Goal: Task Accomplishment & Management: Manage account settings

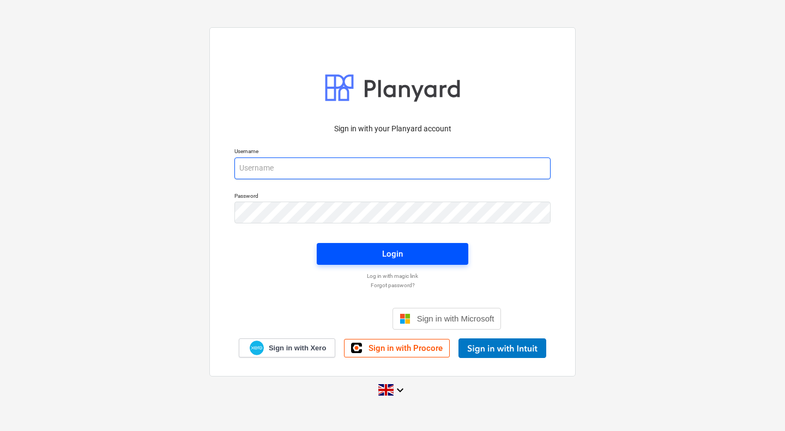
type input "[PERSON_NAME][EMAIL_ADDRESS][PERSON_NAME][DOMAIN_NAME]"
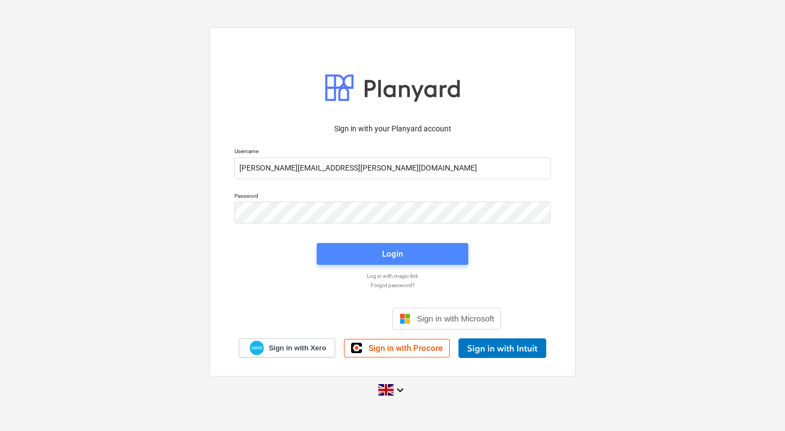
click at [396, 252] on div "Login" at bounding box center [392, 254] width 21 height 14
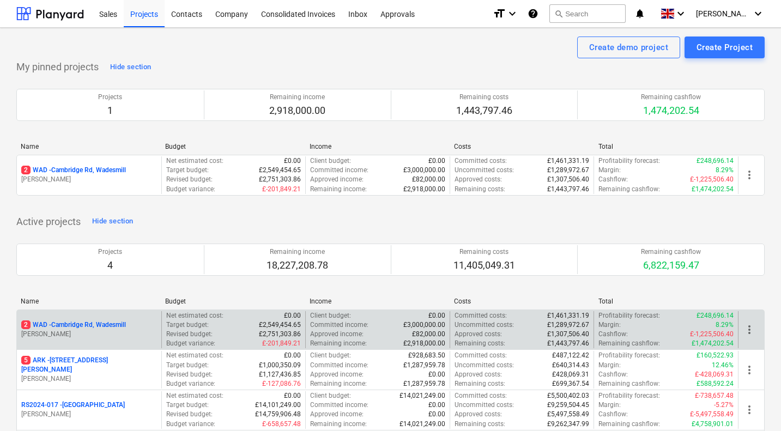
click at [88, 323] on p "2 WAD - Cambridge Rd, Wadesmill" at bounding box center [73, 324] width 105 height 9
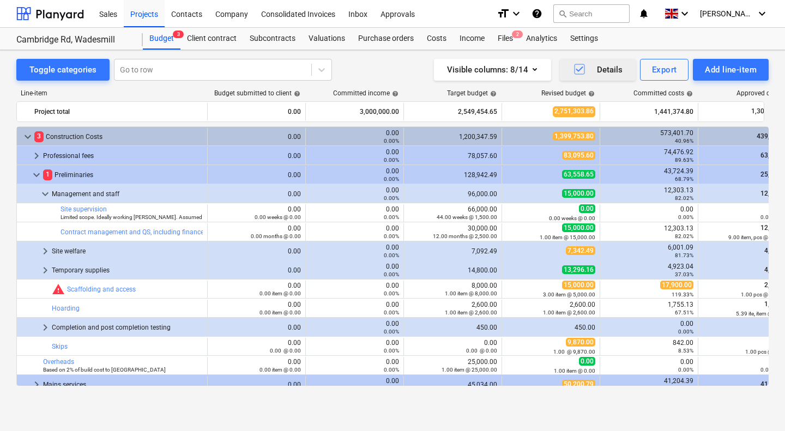
click at [580, 67] on icon "button" at bounding box center [579, 69] width 13 height 13
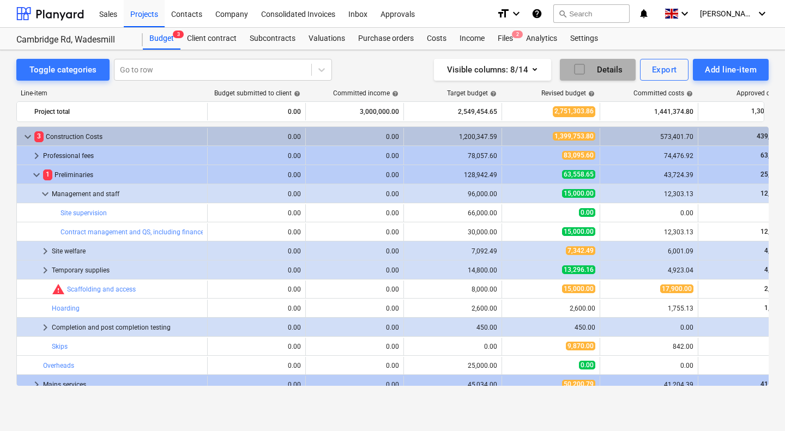
click at [580, 67] on icon "button" at bounding box center [579, 69] width 13 height 13
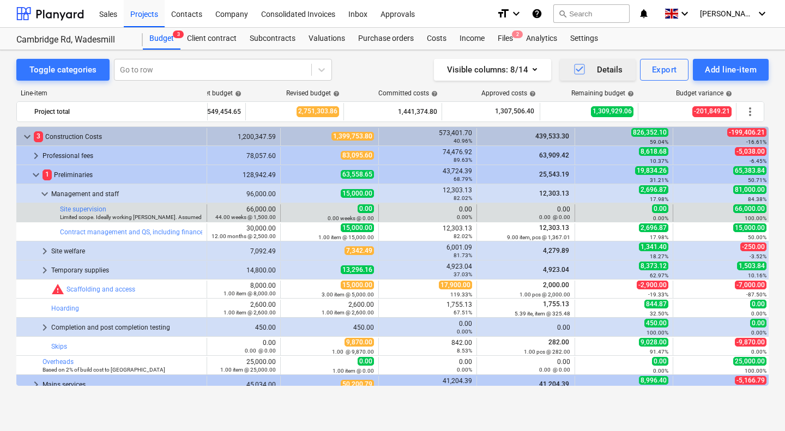
scroll to position [0, 256]
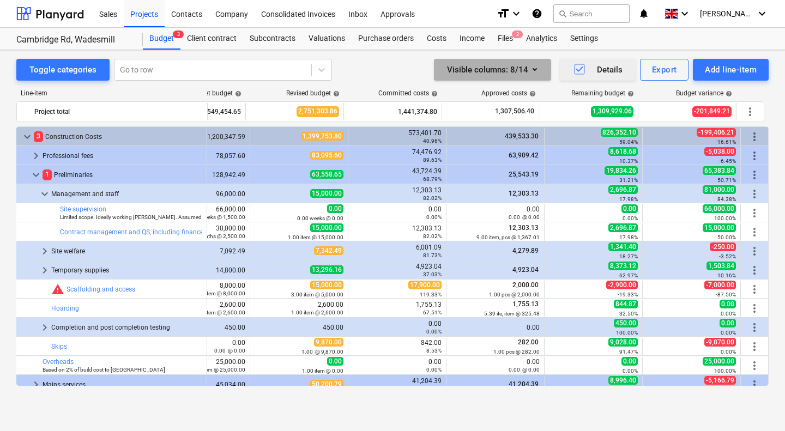
click at [535, 72] on icon "button" at bounding box center [534, 69] width 13 height 13
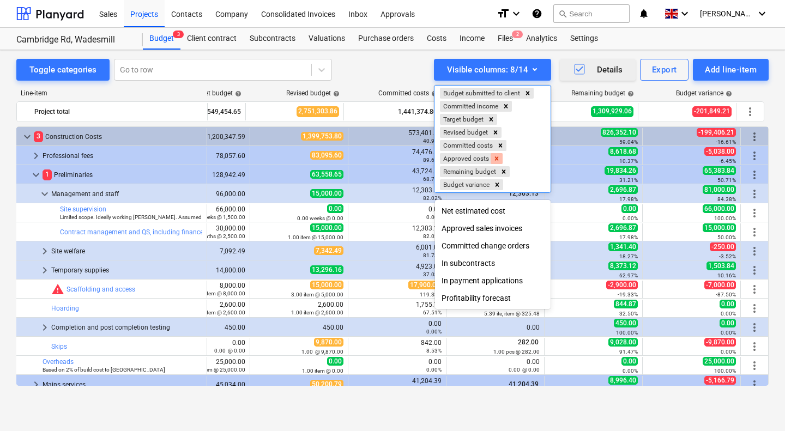
click at [501, 161] on div "Remove Approved costs" at bounding box center [496, 158] width 12 height 11
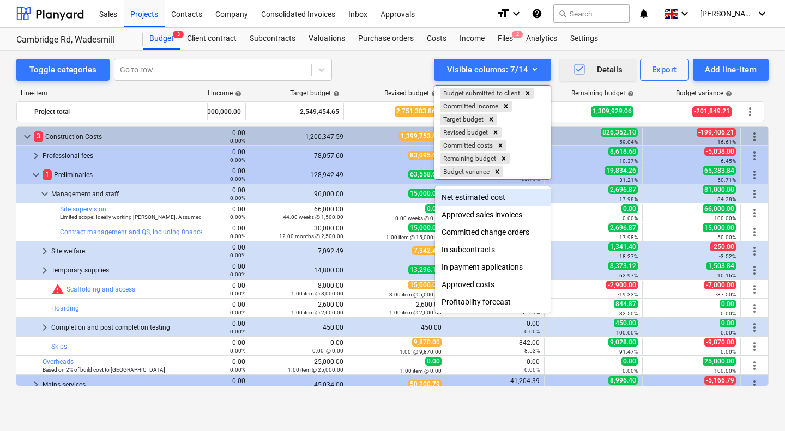
scroll to position [0, 157]
click at [395, 61] on div at bounding box center [392, 215] width 785 height 431
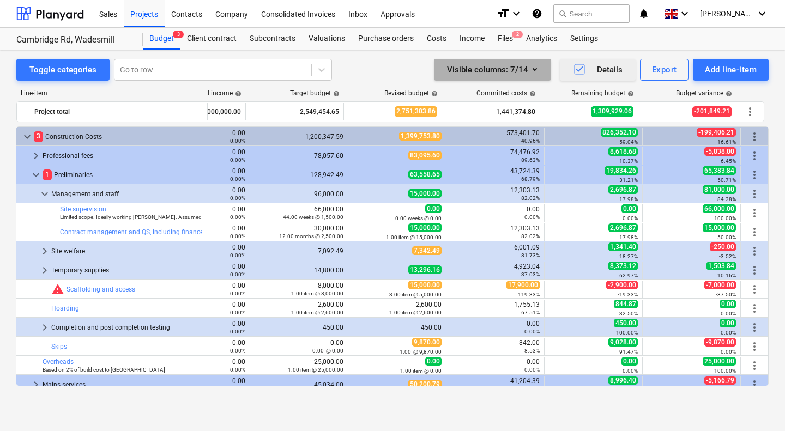
click at [534, 72] on icon "button" at bounding box center [534, 69] width 13 height 13
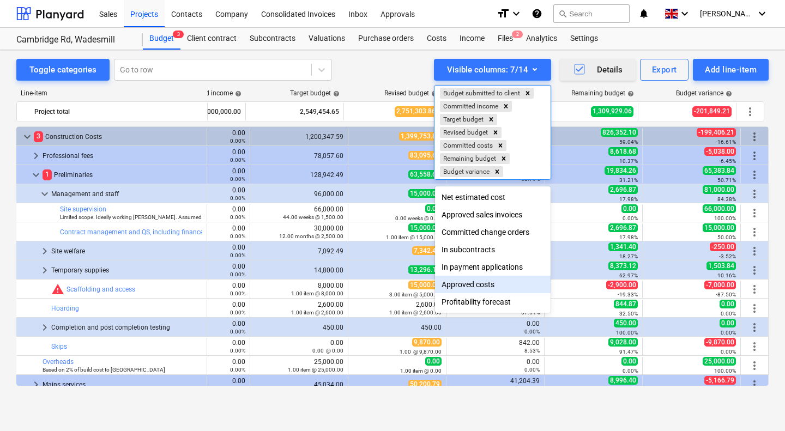
click at [477, 289] on div "Approved costs" at bounding box center [493, 284] width 116 height 17
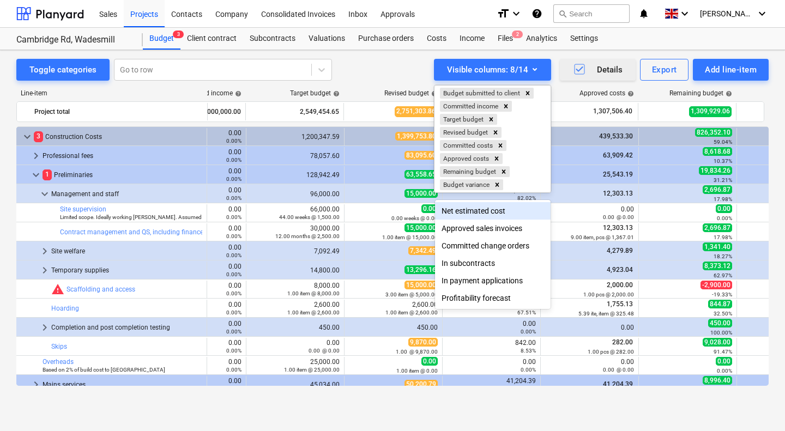
click at [373, 62] on div at bounding box center [392, 215] width 785 height 431
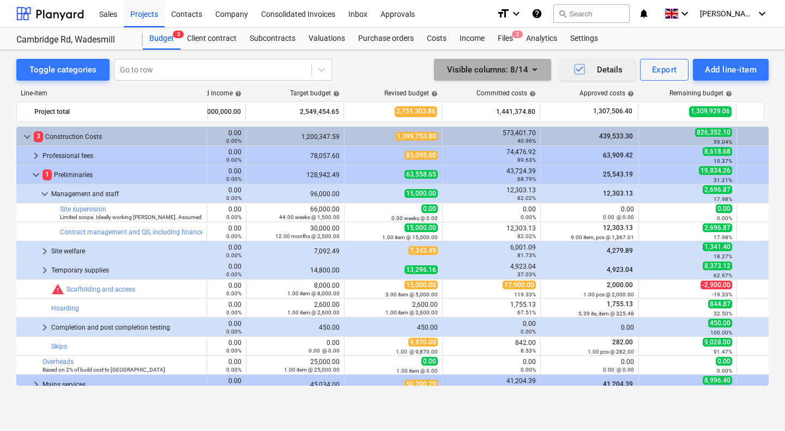
click at [535, 73] on icon "button" at bounding box center [534, 69] width 13 height 13
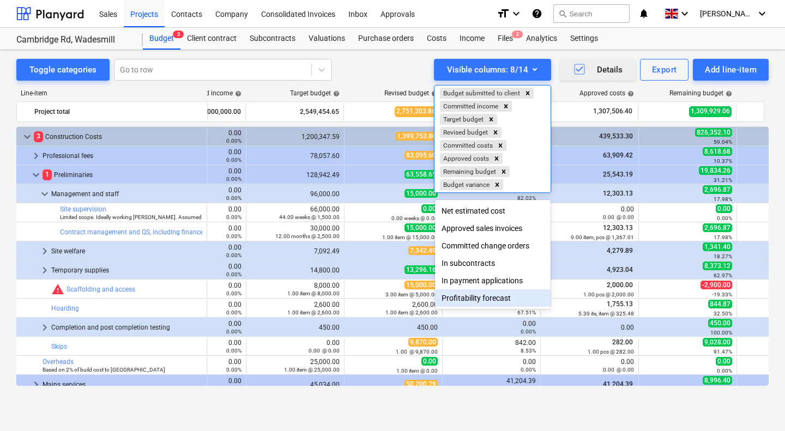
click at [491, 297] on div "Profitability forecast" at bounding box center [493, 297] width 116 height 17
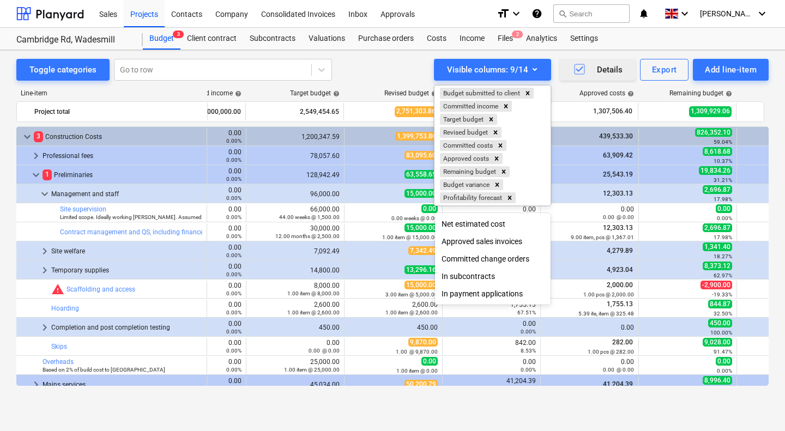
click at [756, 92] on div at bounding box center [392, 215] width 785 height 431
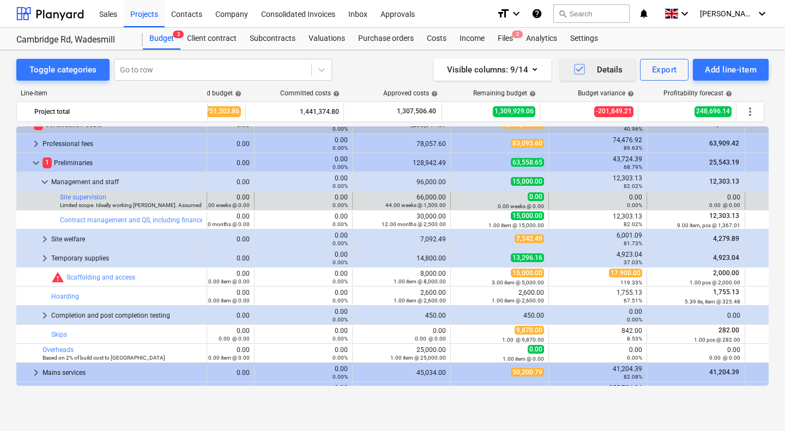
scroll to position [12, 0]
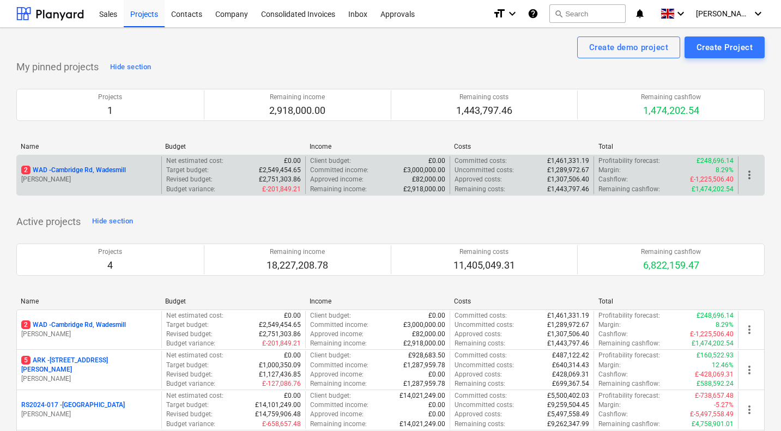
click at [87, 168] on p "2 WAD - Cambridge Rd, Wadesmill" at bounding box center [73, 170] width 105 height 9
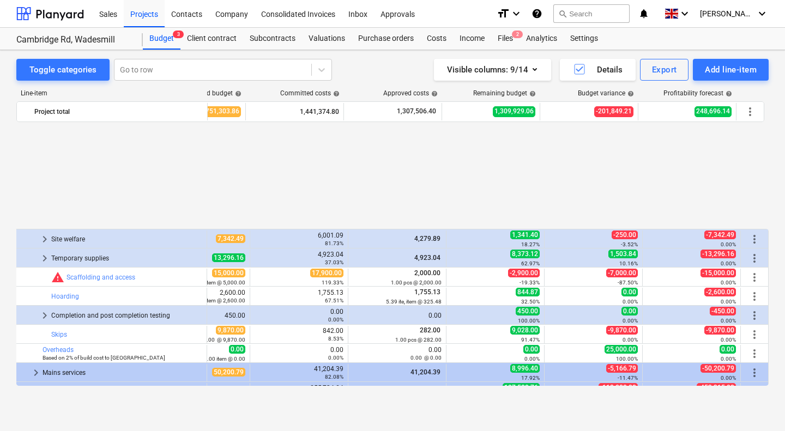
scroll to position [0, 354]
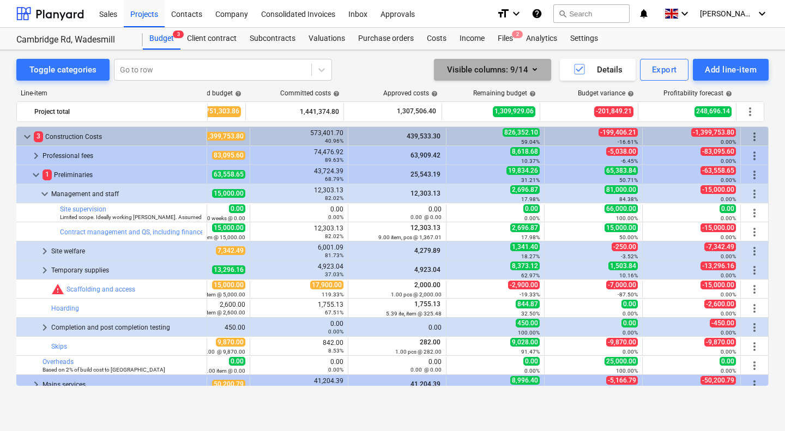
click at [537, 70] on icon "button" at bounding box center [534, 69] width 13 height 13
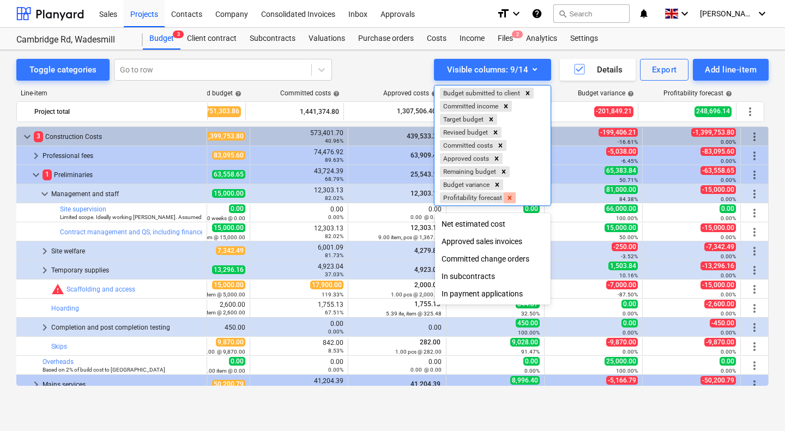
click at [508, 200] on icon "Remove Profitability forecast" at bounding box center [510, 198] width 8 height 8
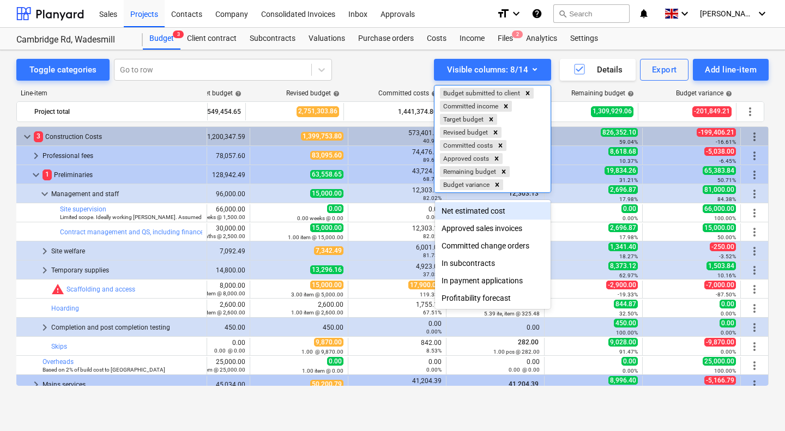
scroll to position [0, 256]
click at [373, 66] on div at bounding box center [392, 215] width 785 height 431
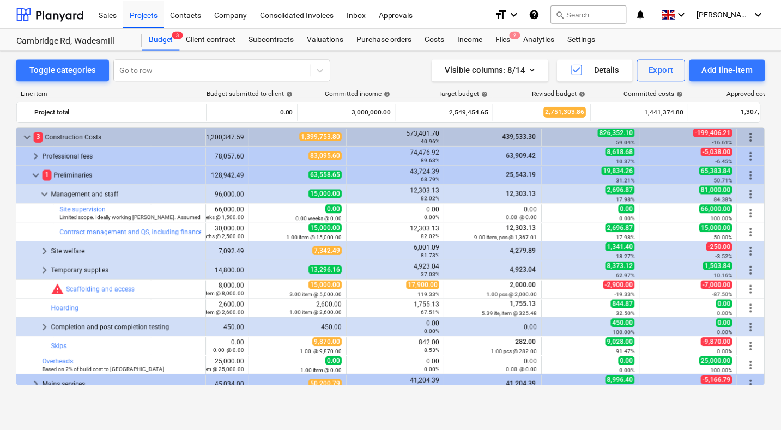
scroll to position [0, 0]
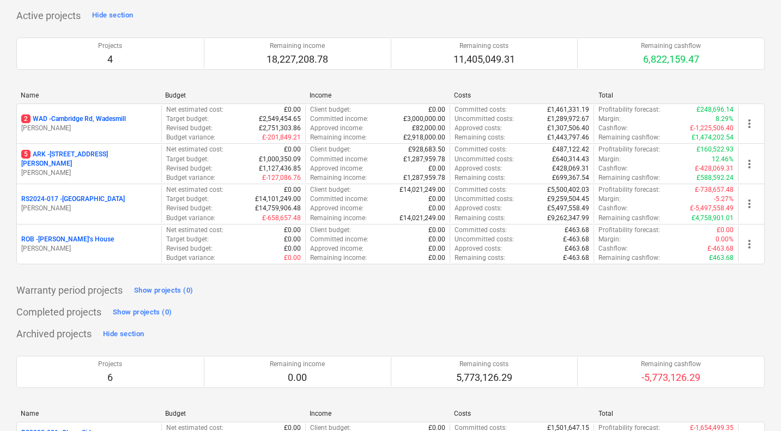
scroll to position [206, 0]
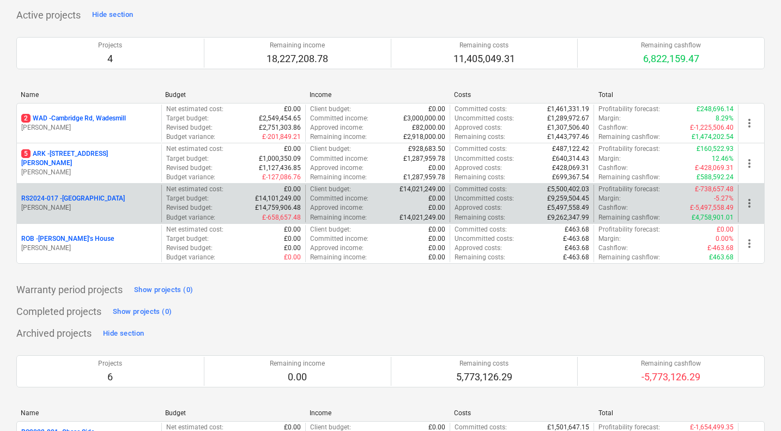
click at [748, 200] on span "more_vert" at bounding box center [749, 203] width 13 height 13
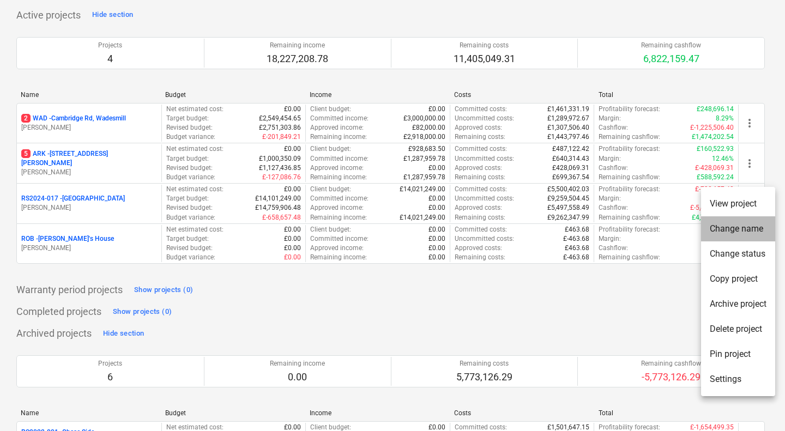
click at [734, 235] on li "Change name" at bounding box center [738, 228] width 74 height 25
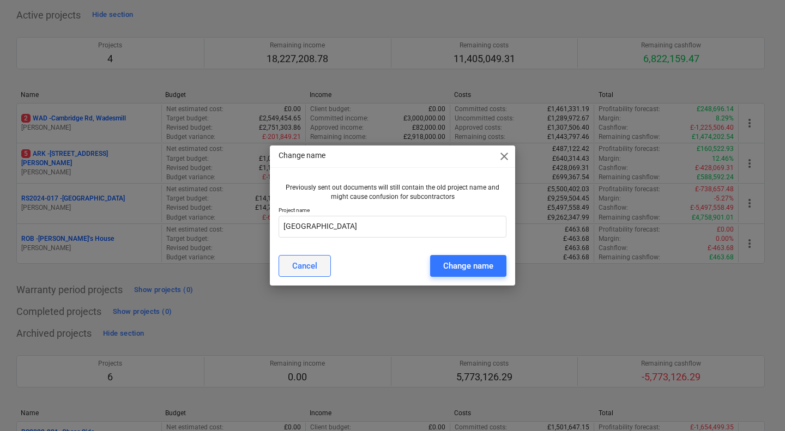
click at [309, 262] on div "Cancel" at bounding box center [304, 266] width 25 height 14
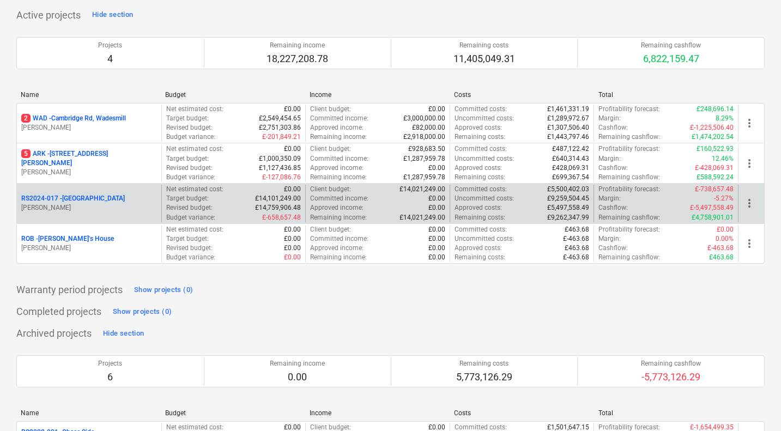
click at [71, 201] on p "RS2024-017 - [GEOGRAPHIC_DATA]" at bounding box center [73, 198] width 104 height 9
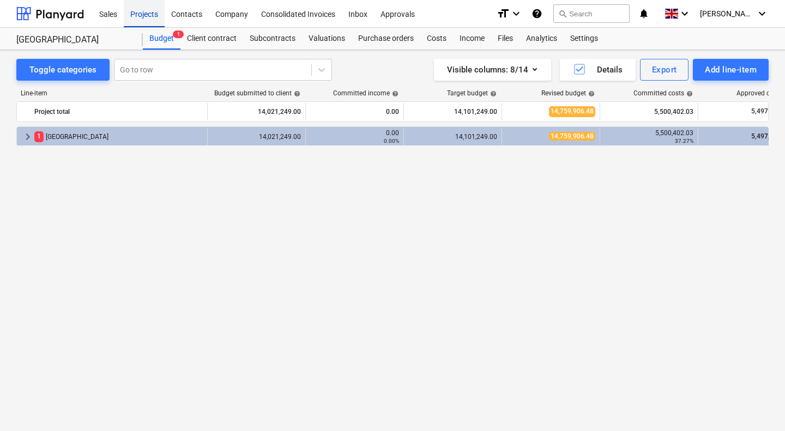
click at [143, 11] on div "Projects" at bounding box center [144, 13] width 41 height 28
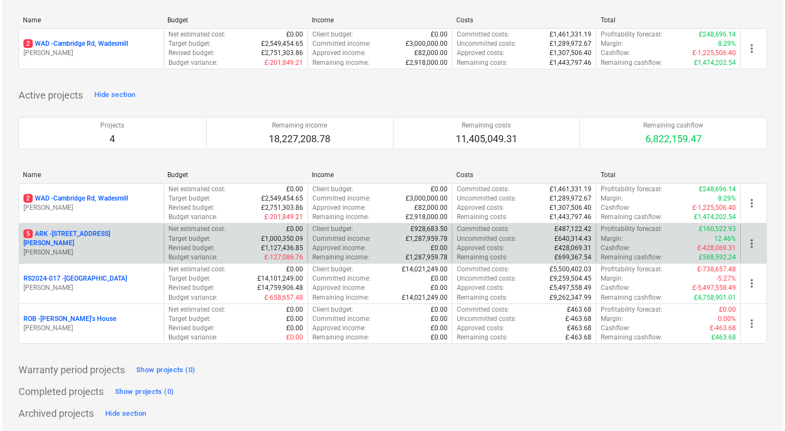
scroll to position [131, 0]
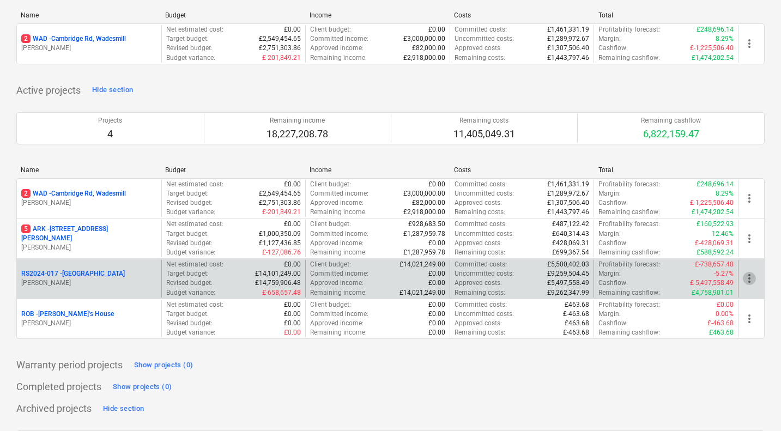
click at [752, 272] on span "more_vert" at bounding box center [749, 278] width 13 height 13
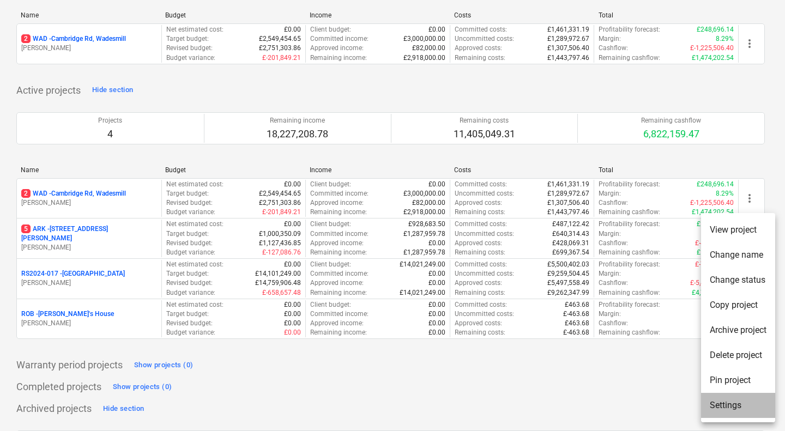
click at [729, 403] on li "Settings" at bounding box center [738, 405] width 74 height 25
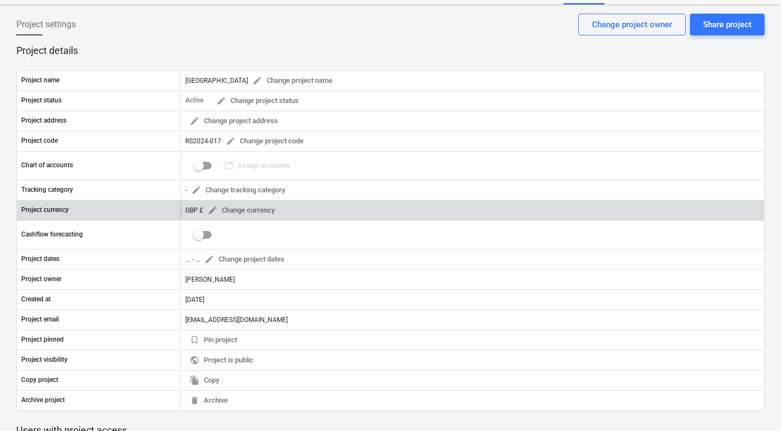
scroll to position [44, 0]
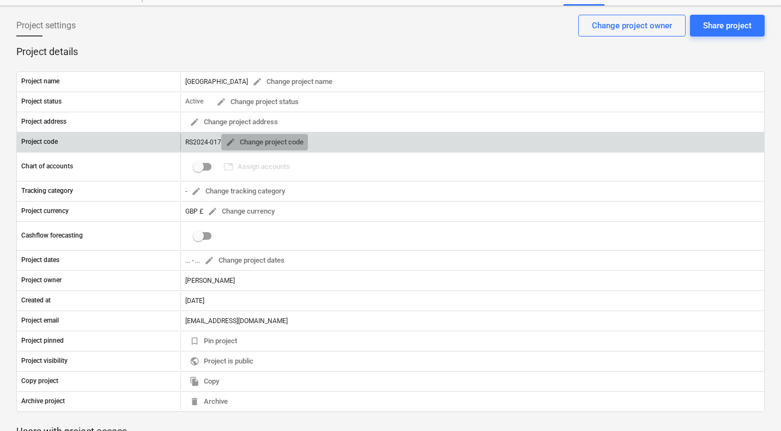
click at [259, 141] on span "edit Change project code" at bounding box center [265, 142] width 78 height 13
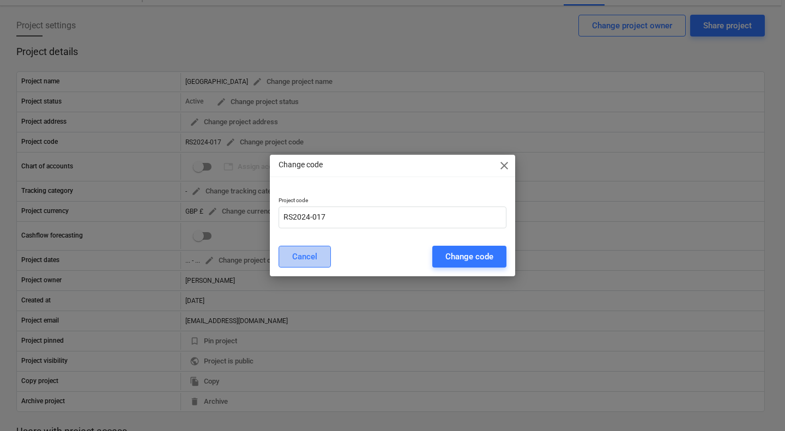
click at [306, 254] on div "Cancel" at bounding box center [304, 257] width 25 height 14
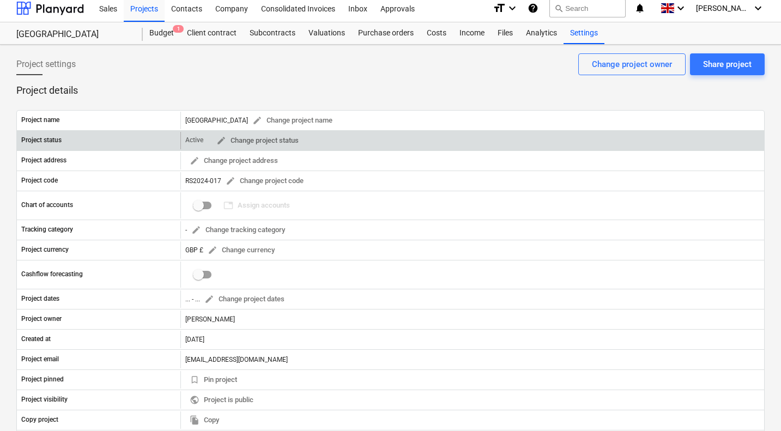
scroll to position [0, 0]
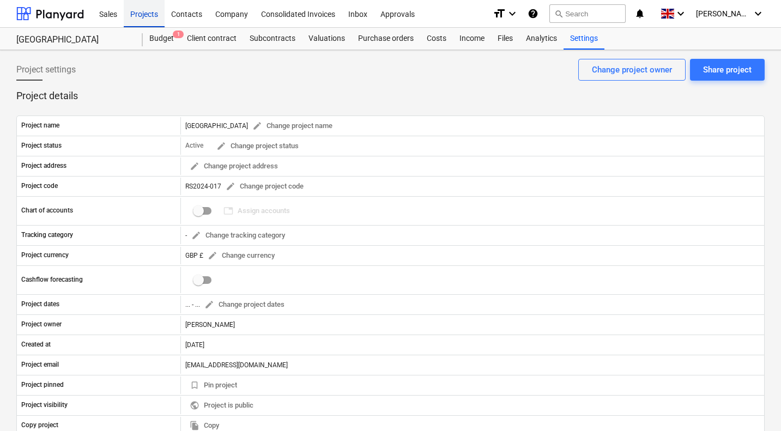
click at [144, 12] on div "Projects" at bounding box center [144, 13] width 41 height 28
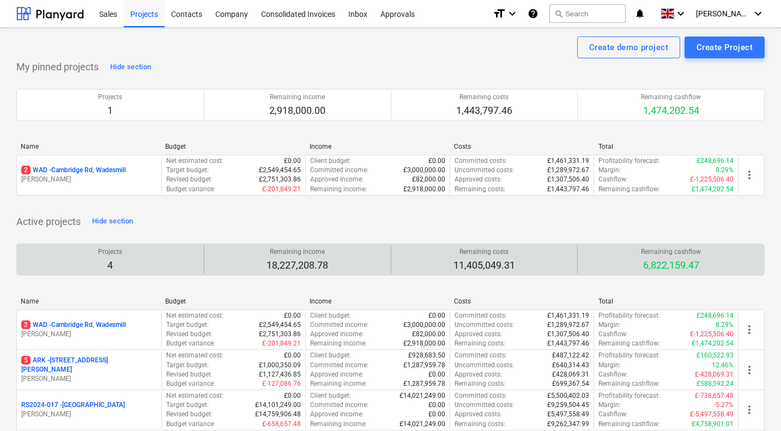
scroll to position [105, 0]
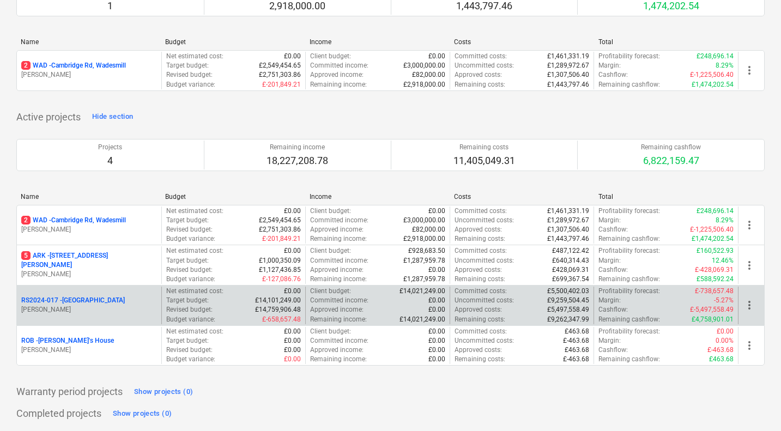
click at [74, 300] on p "RS2024-017 - [GEOGRAPHIC_DATA]" at bounding box center [73, 300] width 104 height 9
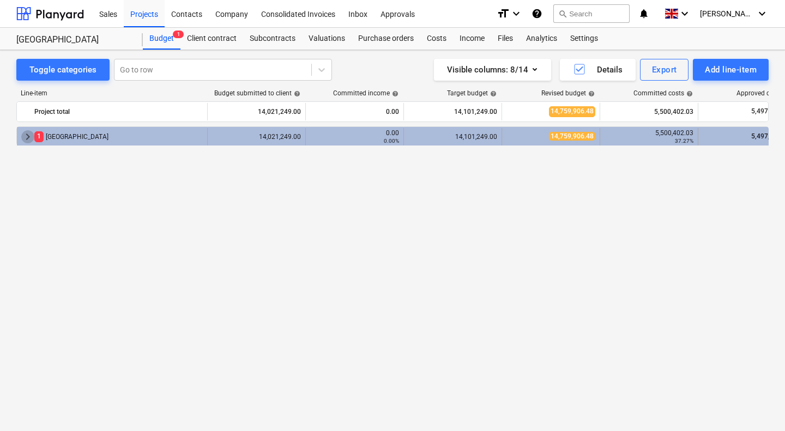
click at [27, 136] on span "keyboard_arrow_right" at bounding box center [27, 136] width 13 height 13
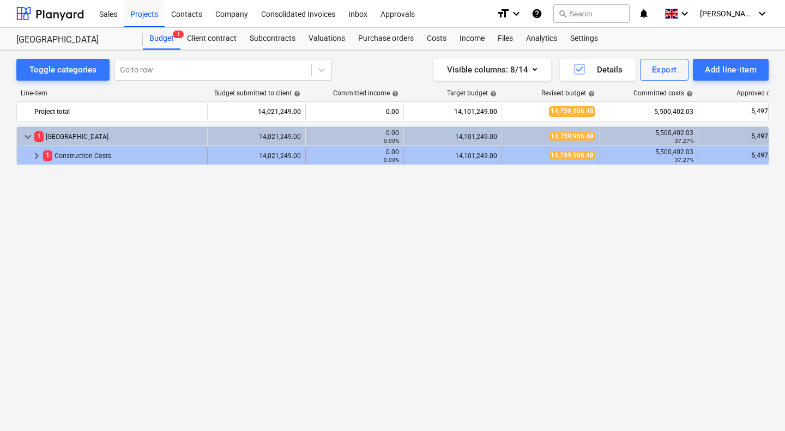
click at [37, 154] on span "keyboard_arrow_right" at bounding box center [36, 155] width 13 height 13
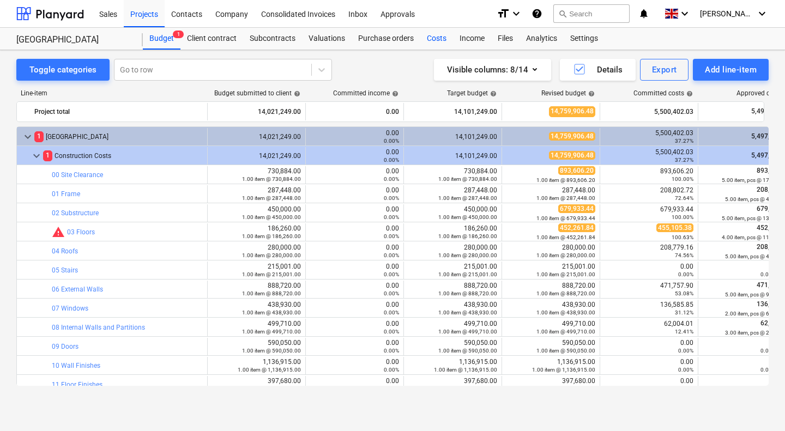
click at [429, 38] on div "Costs" at bounding box center [436, 39] width 33 height 22
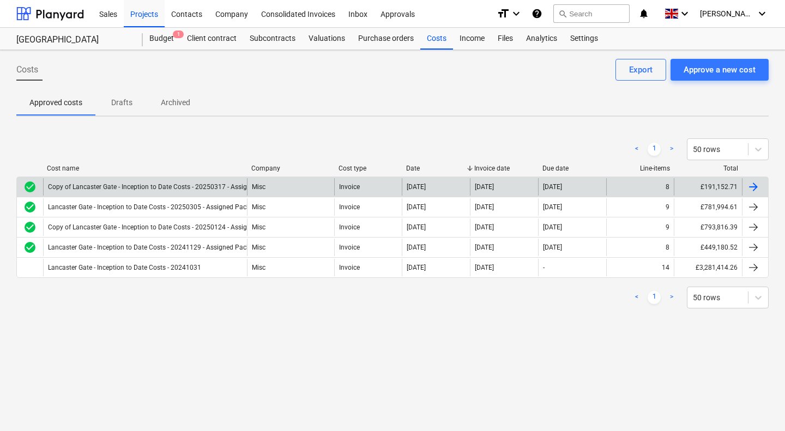
click at [224, 186] on div "Copy of Lancaster Gate - Inception to Date Costs - 20250317 - Assigned Packages…" at bounding box center [174, 187] width 253 height 8
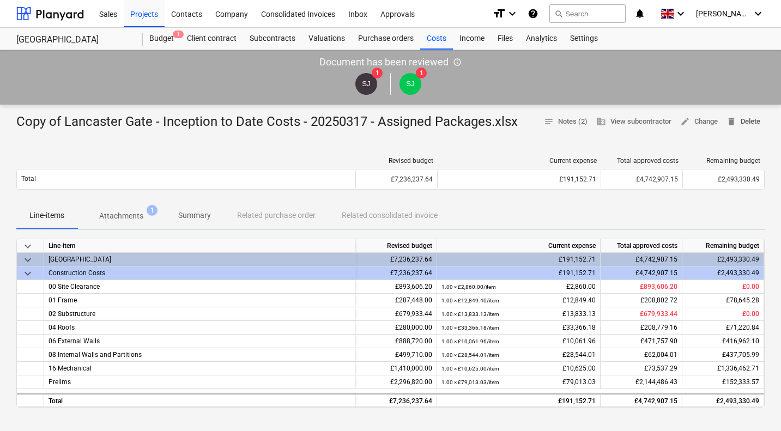
click at [750, 122] on span "delete Delete" at bounding box center [743, 122] width 34 height 13
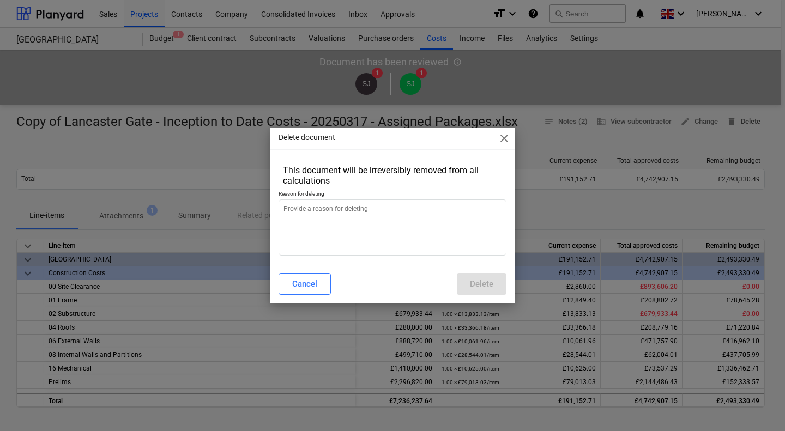
type textarea "x"
click at [443, 233] on textarea at bounding box center [392, 227] width 228 height 56
type textarea "r"
type textarea "x"
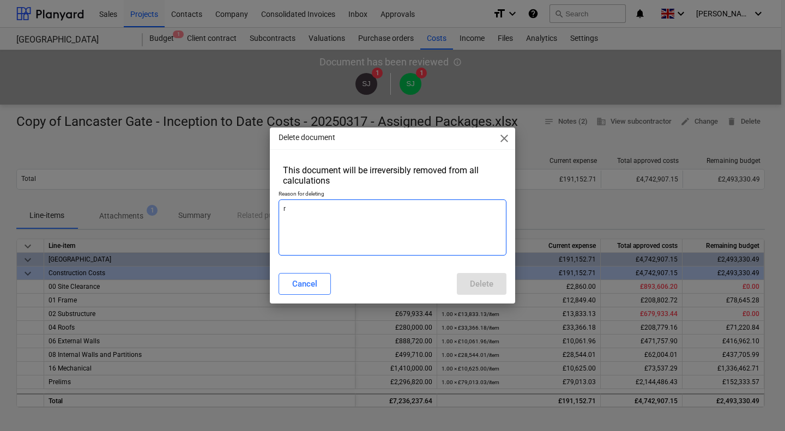
type textarea "re"
type textarea "x"
type textarea "ref"
type textarea "x"
type textarea "refr"
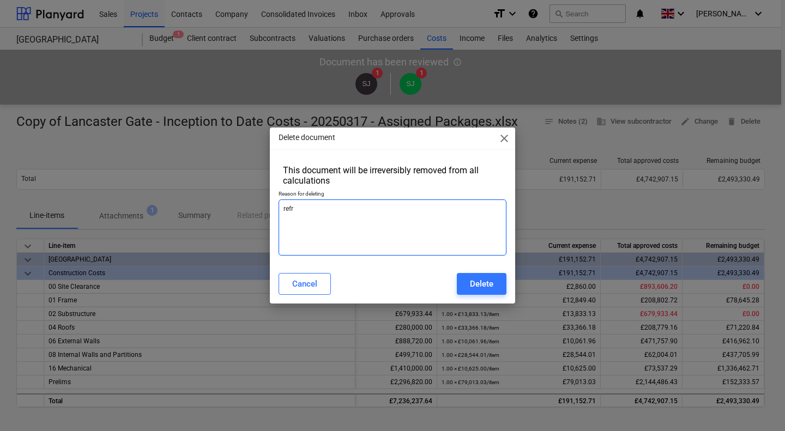
type textarea "x"
type textarea "refre"
type textarea "x"
type textarea "refres"
type textarea "x"
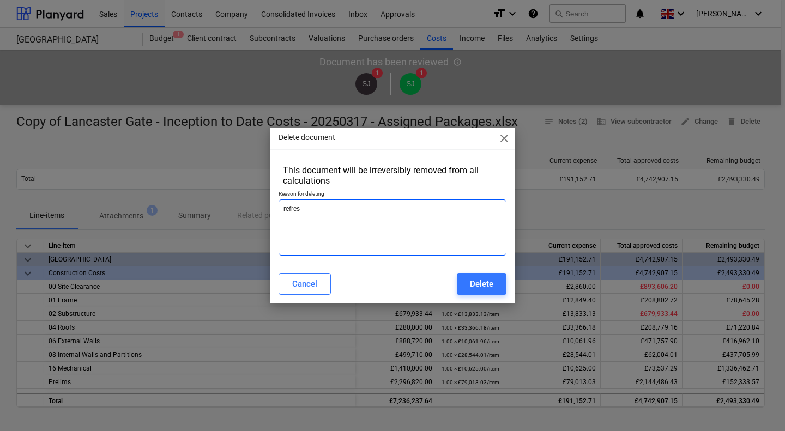
type textarea "refresh"
type textarea "x"
type textarea "refresh"
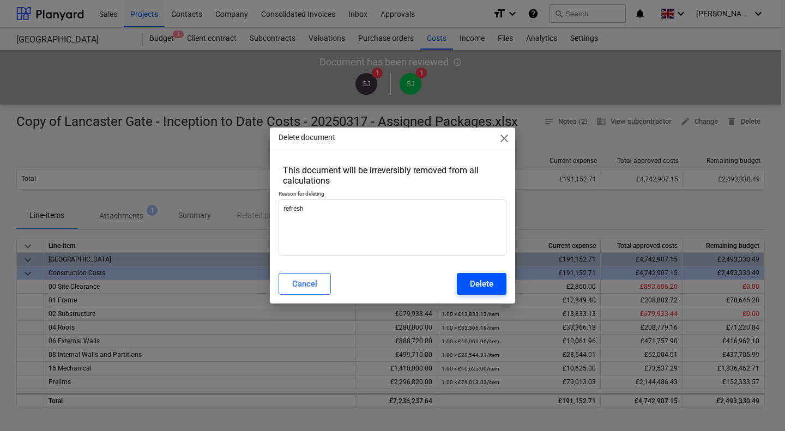
click at [484, 283] on div "Delete" at bounding box center [481, 284] width 23 height 14
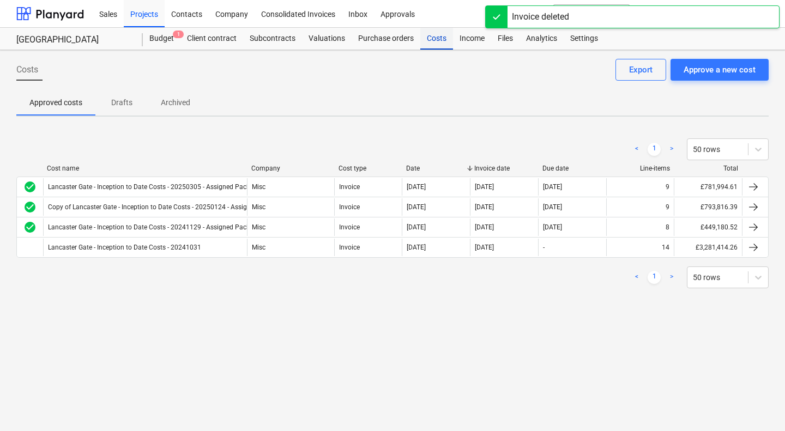
click at [437, 43] on div "Costs" at bounding box center [436, 39] width 33 height 22
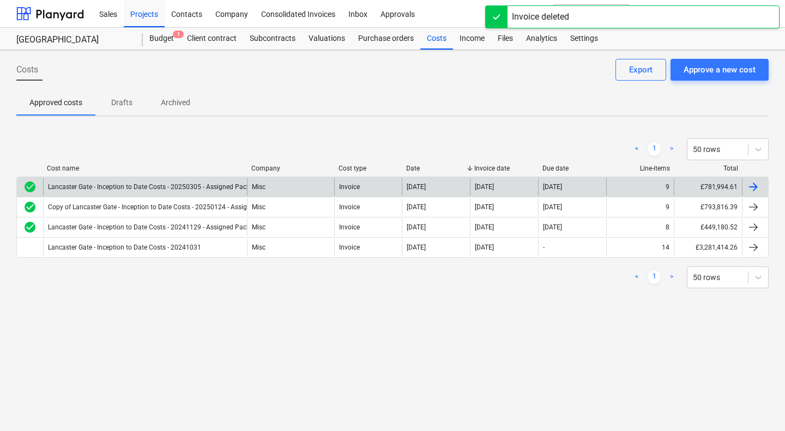
click at [314, 185] on div "Misc" at bounding box center [290, 186] width 87 height 17
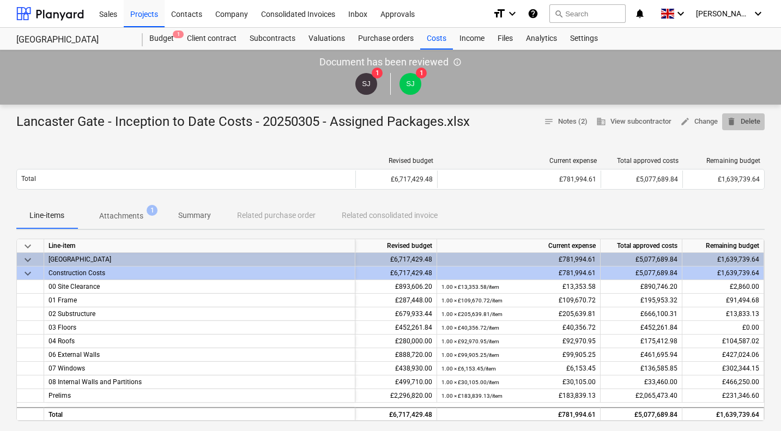
click at [745, 121] on span "delete Delete" at bounding box center [743, 122] width 34 height 13
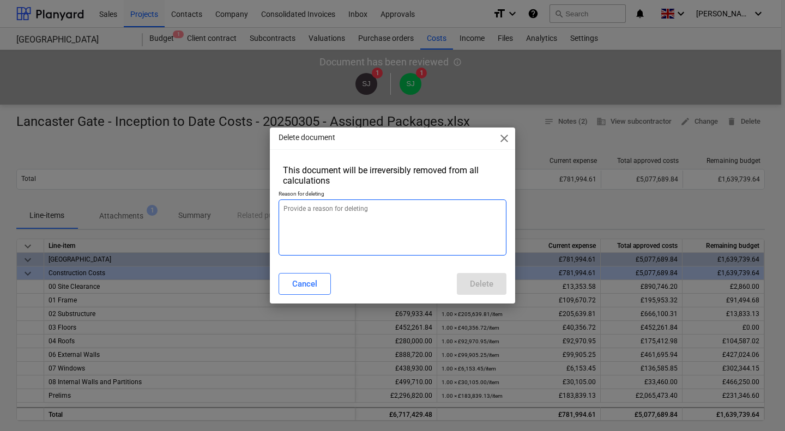
click at [436, 212] on textarea at bounding box center [392, 227] width 228 height 56
paste textarea "refresh"
type textarea "x"
type textarea "refresh"
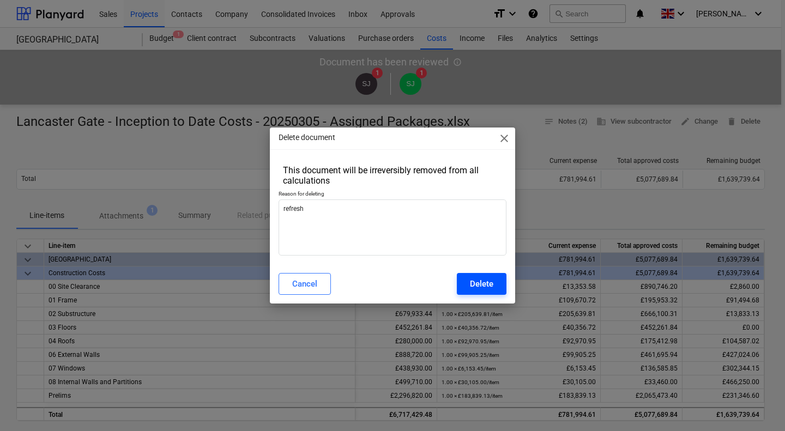
click at [478, 288] on div "Delete" at bounding box center [481, 284] width 23 height 14
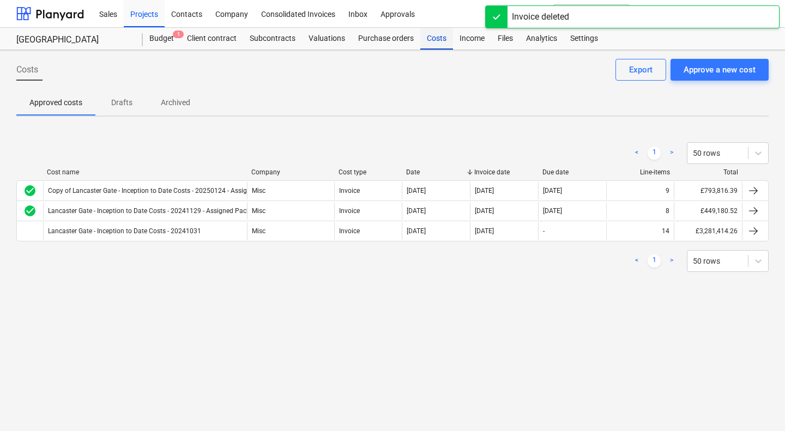
click at [433, 37] on div "Costs" at bounding box center [436, 39] width 33 height 22
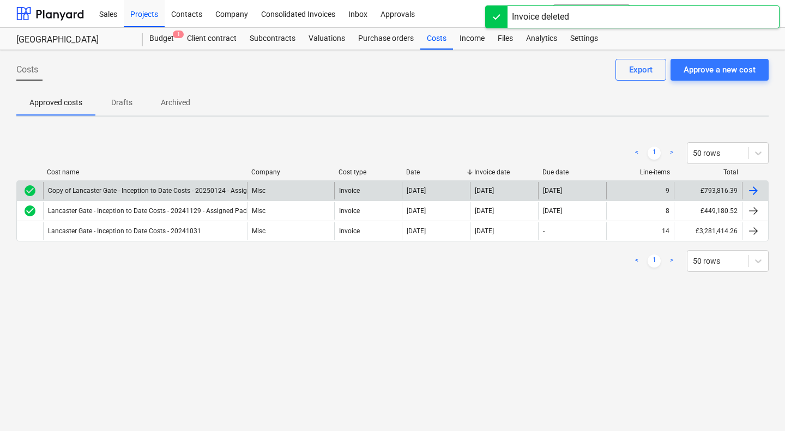
click at [214, 188] on div "Copy of Lancaster Gate - Inception to Date Costs - 20250124 - Assigned Packages…" at bounding box center [181, 191] width 266 height 8
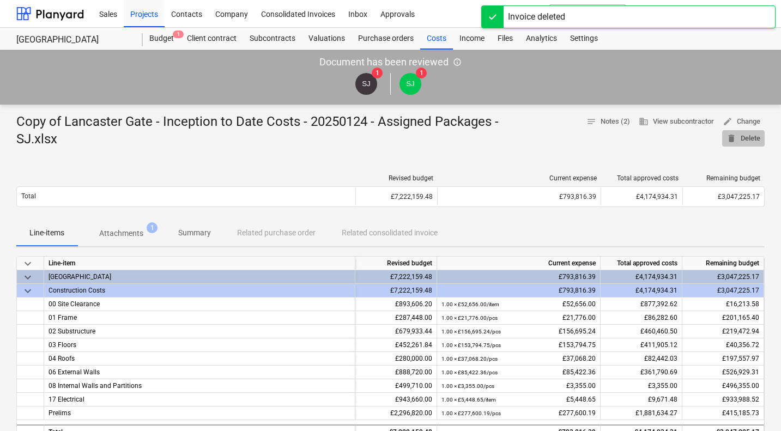
click at [740, 138] on span "delete Delete" at bounding box center [743, 138] width 34 height 13
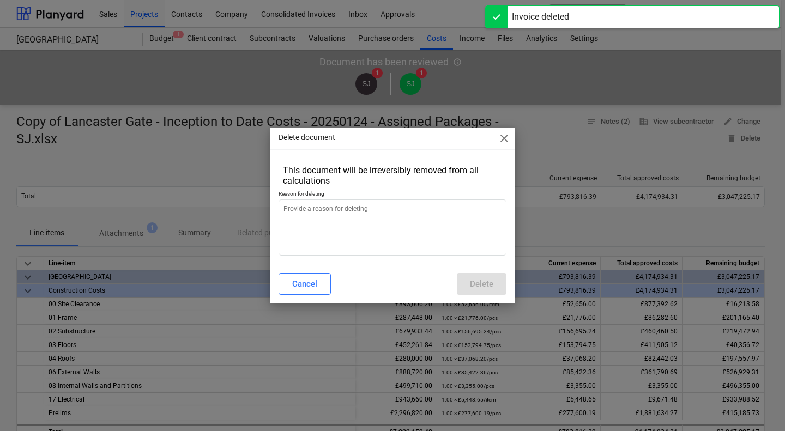
click at [429, 198] on p "Reason for deleting" at bounding box center [392, 194] width 228 height 9
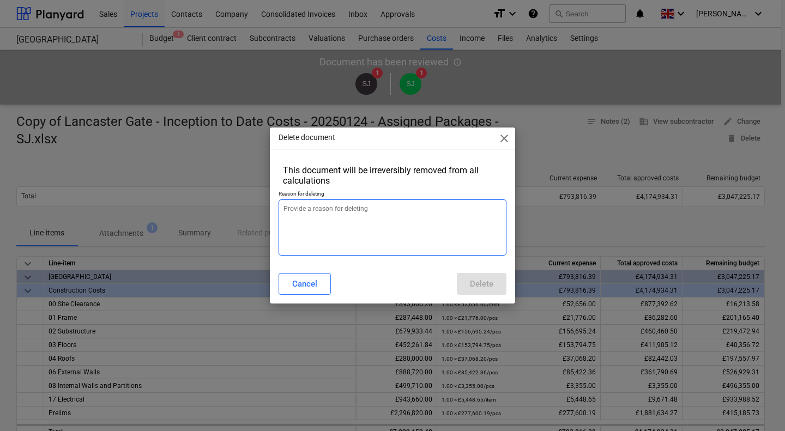
click at [414, 218] on textarea at bounding box center [392, 227] width 228 height 56
paste textarea "refresh"
type textarea "x"
type textarea "refresh"
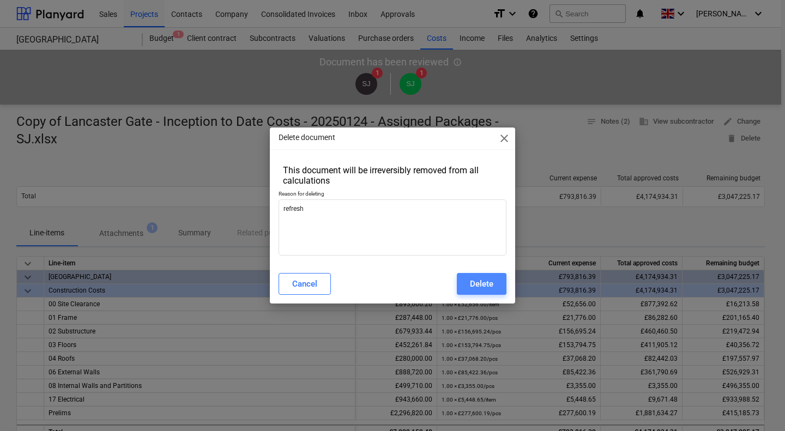
click at [479, 283] on div "Delete" at bounding box center [481, 284] width 23 height 14
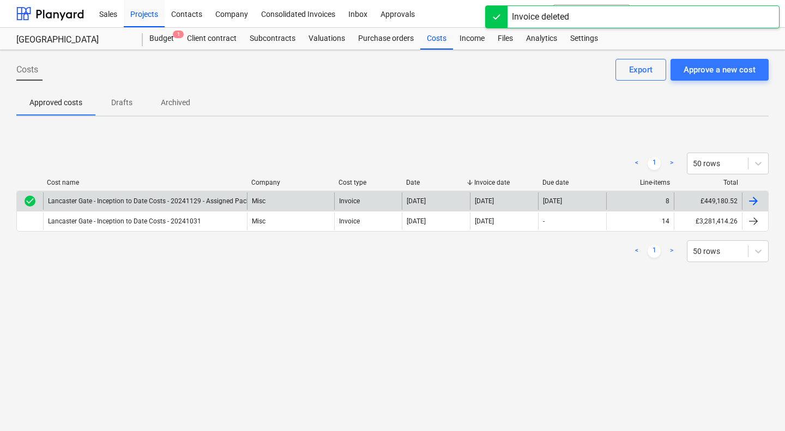
click at [300, 206] on div "Misc" at bounding box center [290, 200] width 87 height 17
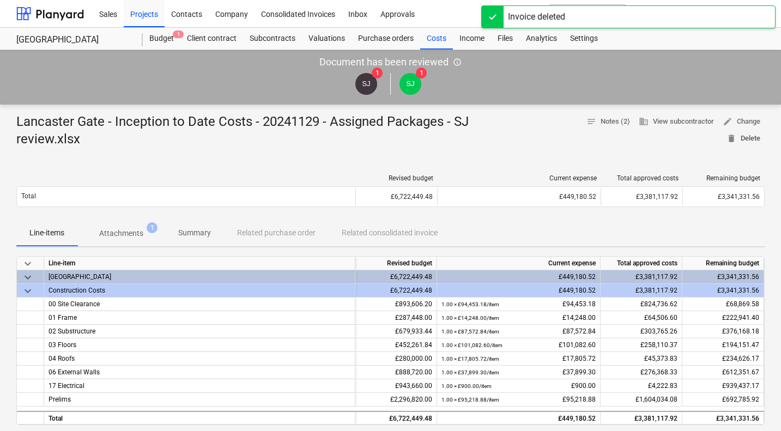
click at [748, 65] on div "Document has been reviewed info_outlined SJ 1 SJ 1" at bounding box center [390, 77] width 781 height 54
click at [751, 133] on span "delete Delete" at bounding box center [743, 138] width 34 height 13
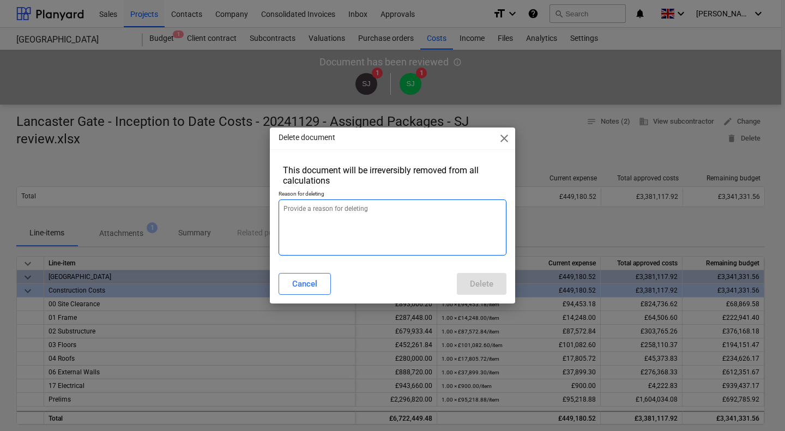
click at [424, 211] on textarea at bounding box center [392, 227] width 228 height 56
paste textarea "refresh"
type textarea "x"
type textarea "refresh"
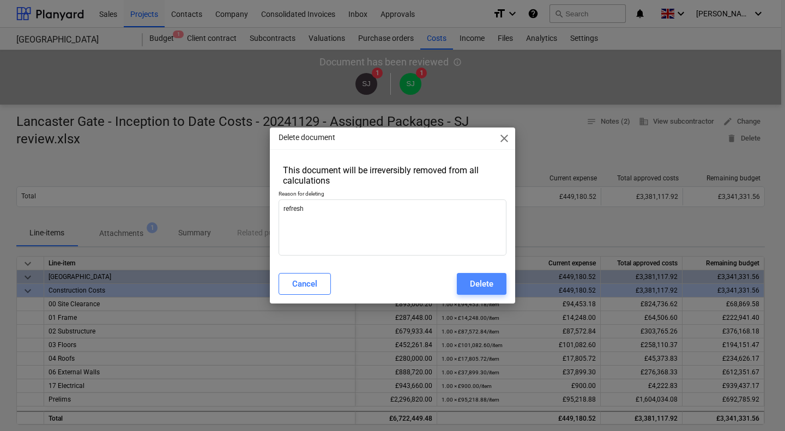
click at [479, 279] on div "Delete" at bounding box center [481, 284] width 23 height 14
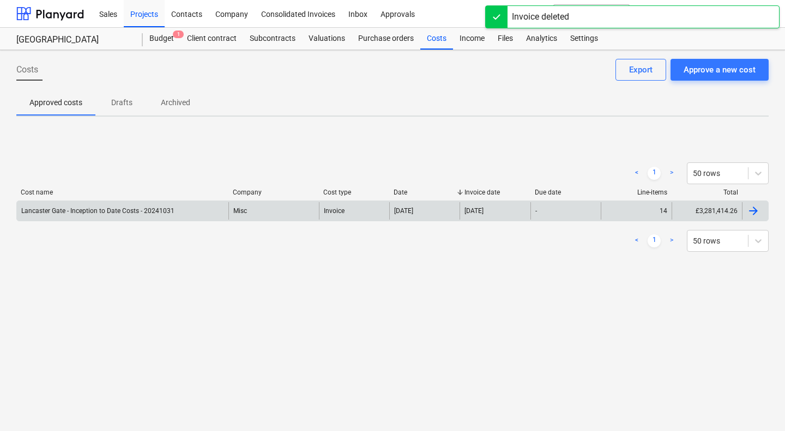
click at [291, 217] on div "Misc" at bounding box center [273, 210] width 90 height 17
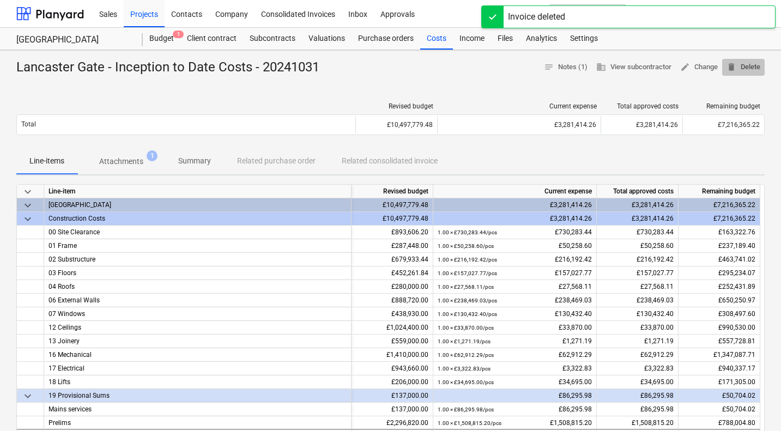
click at [753, 63] on span "delete Delete" at bounding box center [743, 67] width 34 height 13
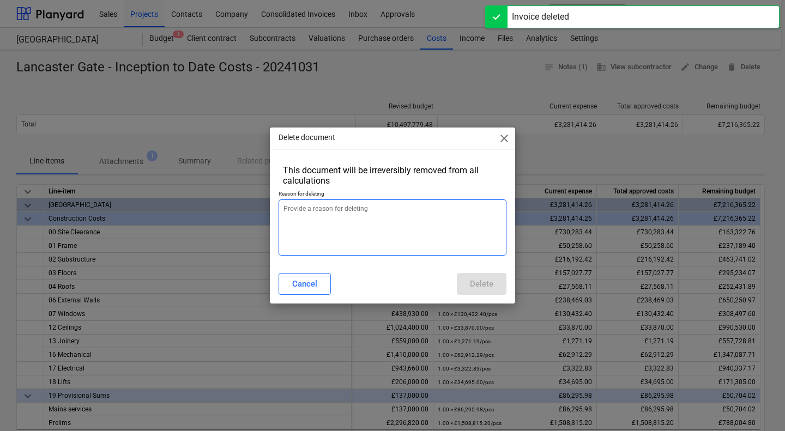
click at [379, 216] on textarea at bounding box center [392, 227] width 228 height 56
paste textarea "refresh"
type textarea "x"
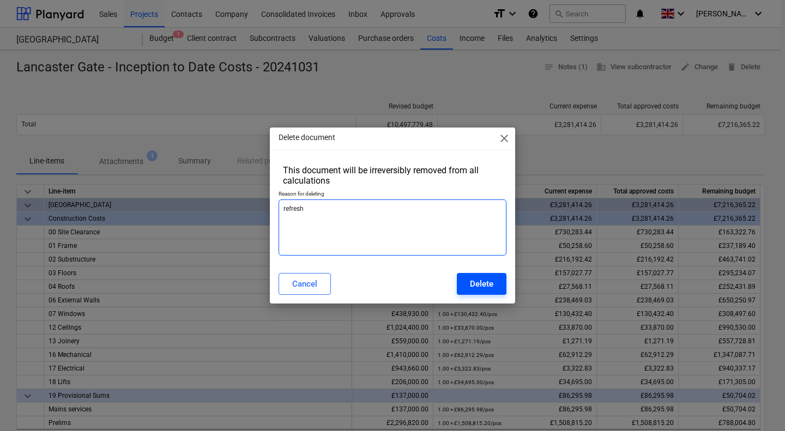
type textarea "refresh"
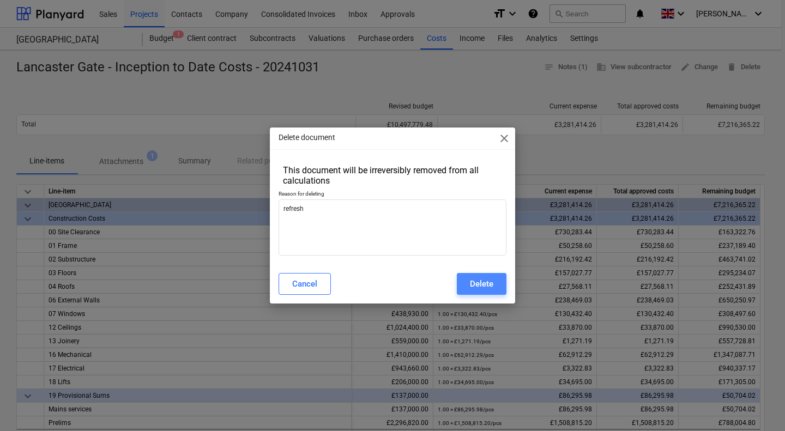
click at [480, 281] on div "Delete" at bounding box center [481, 284] width 23 height 14
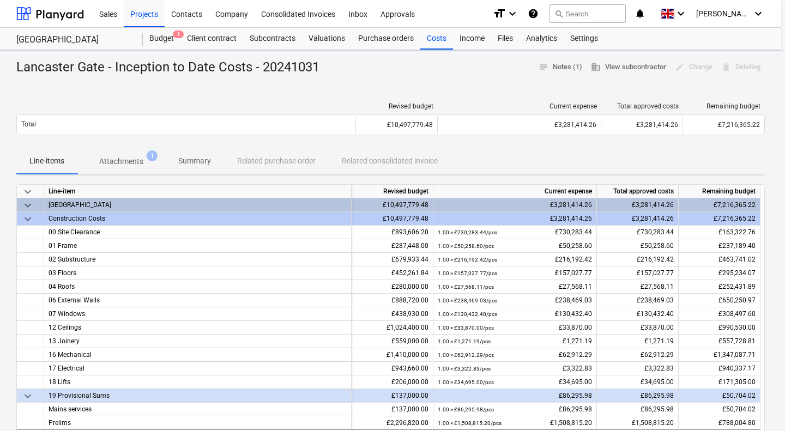
type textarea "x"
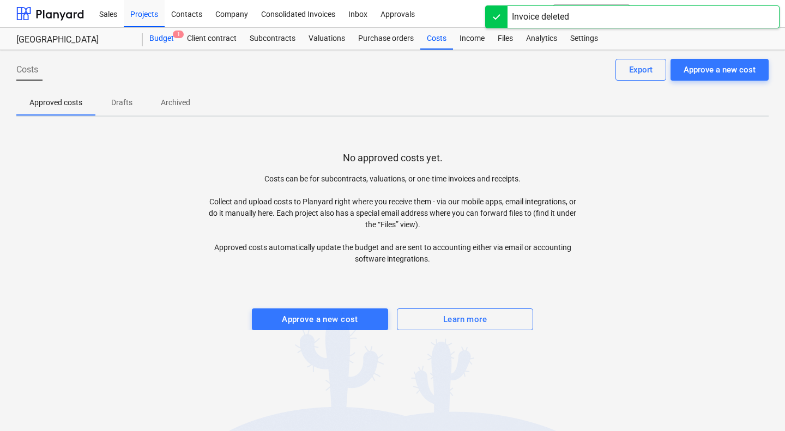
click at [161, 37] on div "Budget 1" at bounding box center [162, 39] width 38 height 22
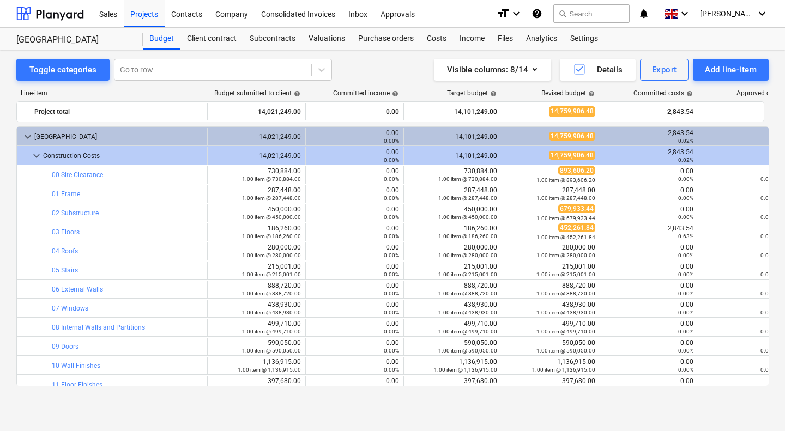
scroll to position [179, 0]
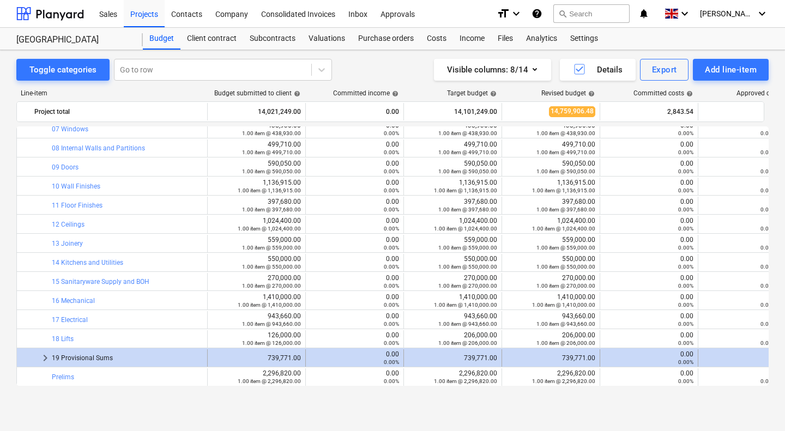
click at [42, 355] on span "keyboard_arrow_right" at bounding box center [45, 357] width 13 height 13
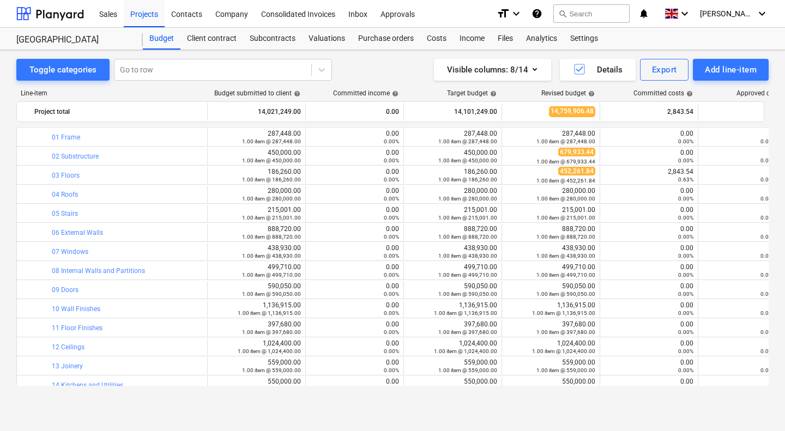
scroll to position [0, 0]
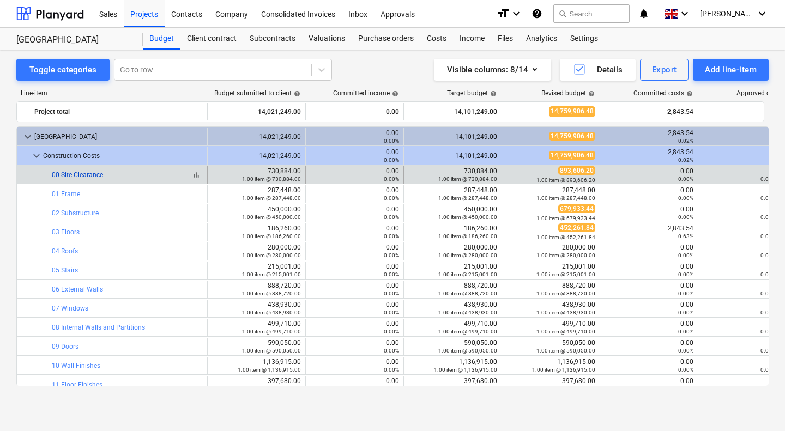
click at [82, 174] on link "00 Site Clearance" at bounding box center [77, 175] width 51 height 8
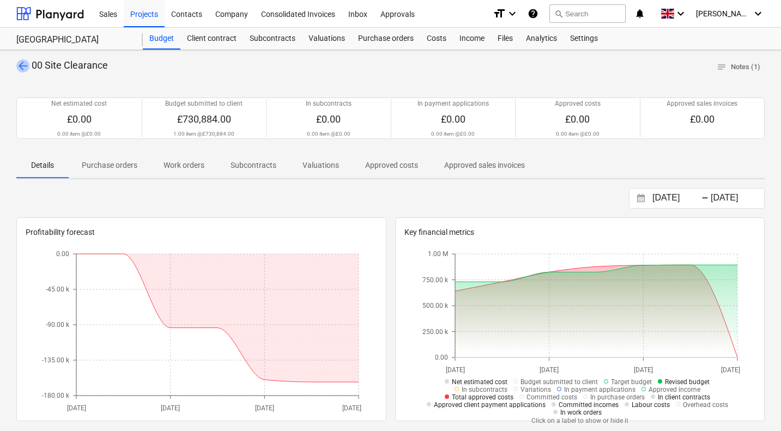
click at [21, 65] on span "arrow_back" at bounding box center [22, 65] width 13 height 13
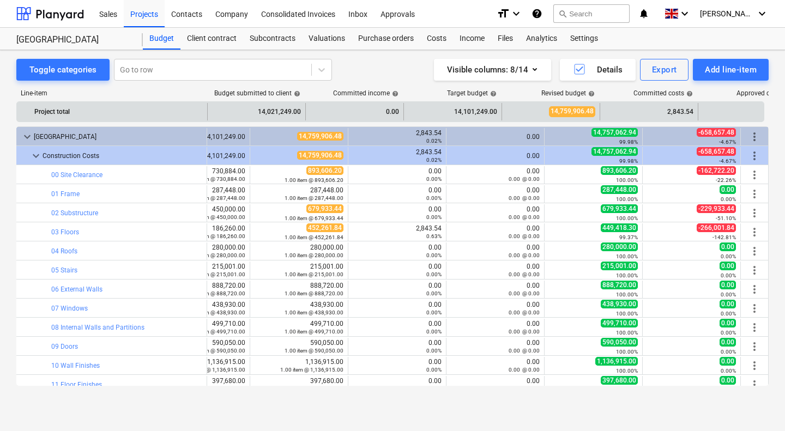
scroll to position [0, 255]
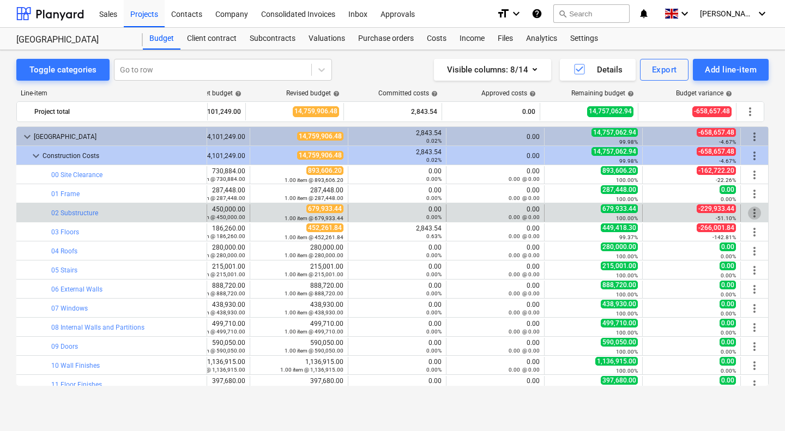
click at [749, 213] on span "more_vert" at bounding box center [753, 212] width 13 height 13
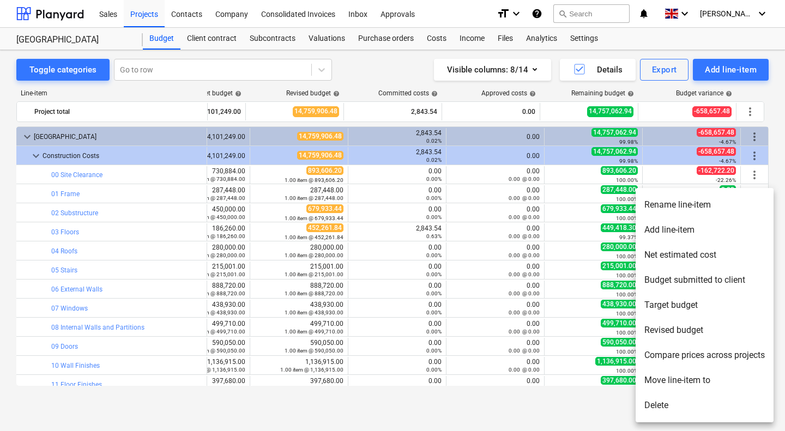
click at [699, 226] on li "Add line-item" at bounding box center [704, 229] width 138 height 25
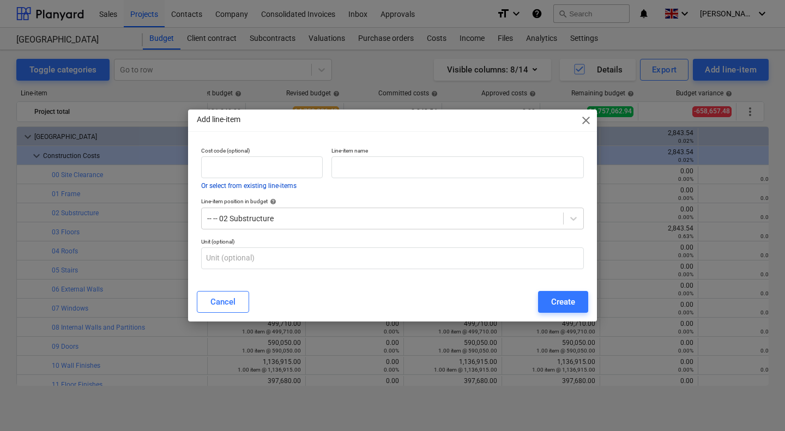
click at [258, 186] on button "Or select from existing line-items" at bounding box center [248, 186] width 95 height 7
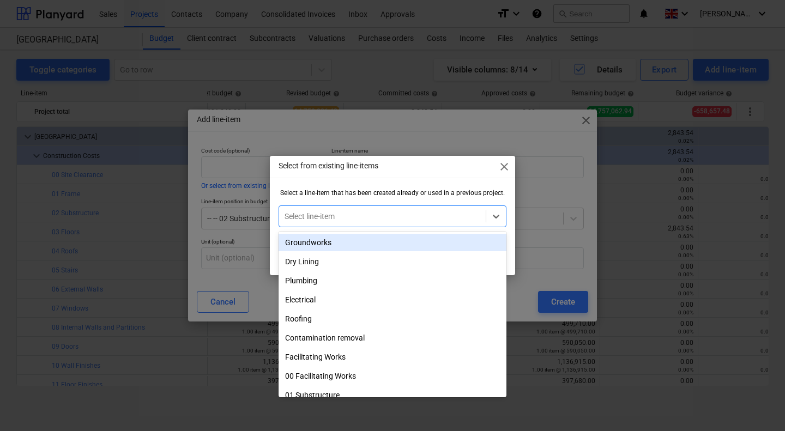
click at [324, 219] on div at bounding box center [382, 216] width 196 height 11
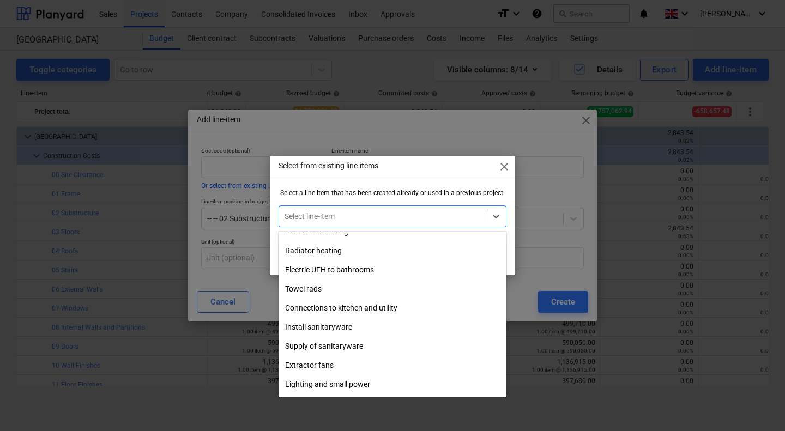
scroll to position [3687, 0]
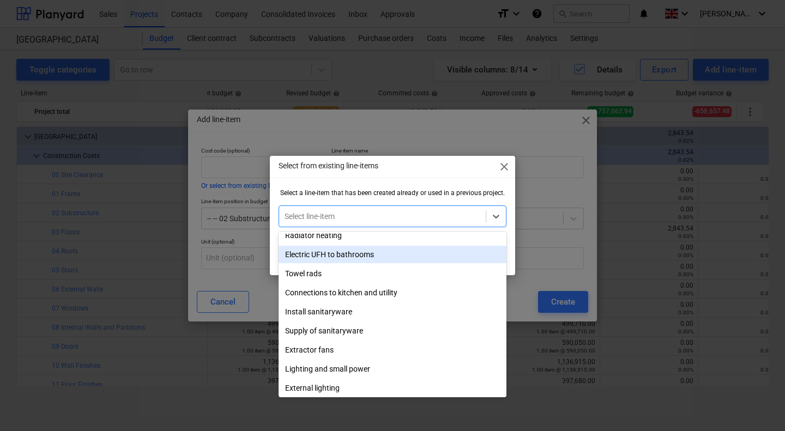
click at [363, 198] on div at bounding box center [392, 201] width 228 height 9
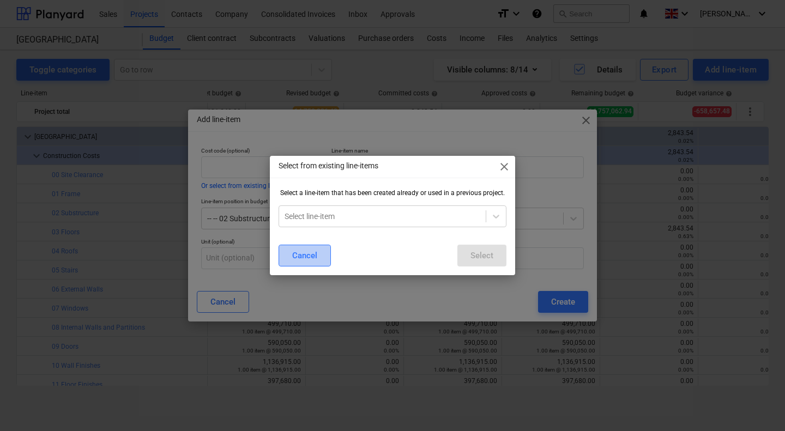
click at [312, 256] on div "Cancel" at bounding box center [304, 255] width 25 height 14
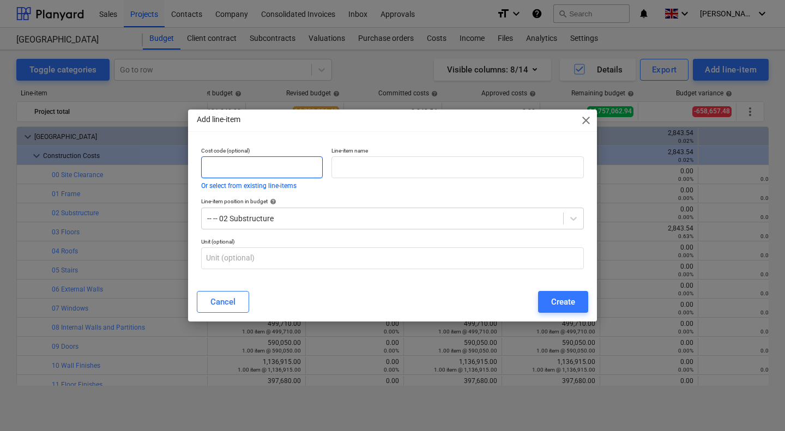
click at [229, 167] on input "text" at bounding box center [261, 167] width 121 height 22
type input "00-01"
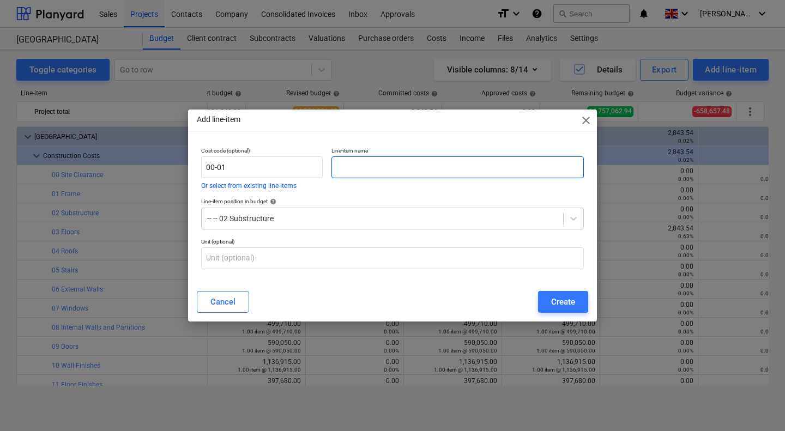
click at [370, 164] on input "text" at bounding box center [457, 167] width 252 height 22
type input "test"
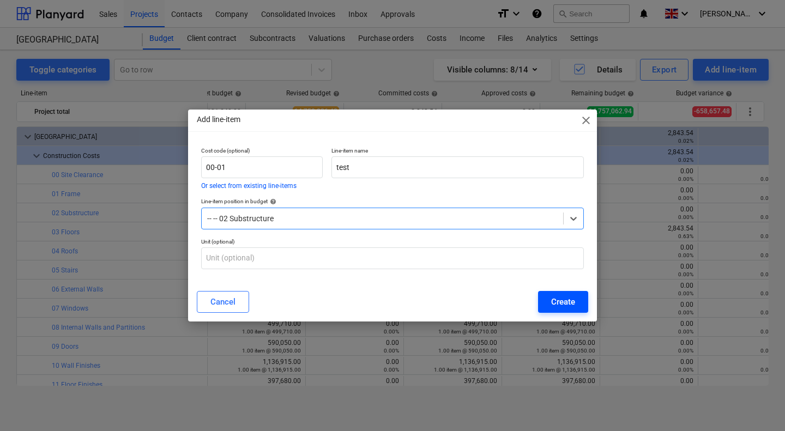
click at [569, 299] on div "Create" at bounding box center [563, 302] width 24 height 14
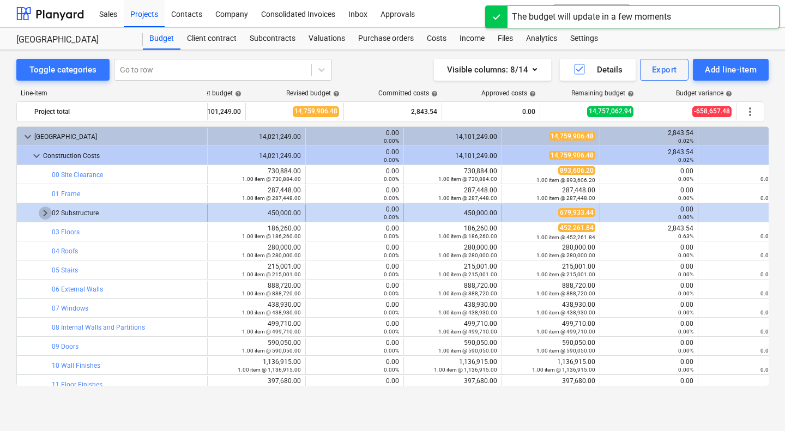
click at [42, 214] on span "keyboard_arrow_right" at bounding box center [45, 212] width 13 height 13
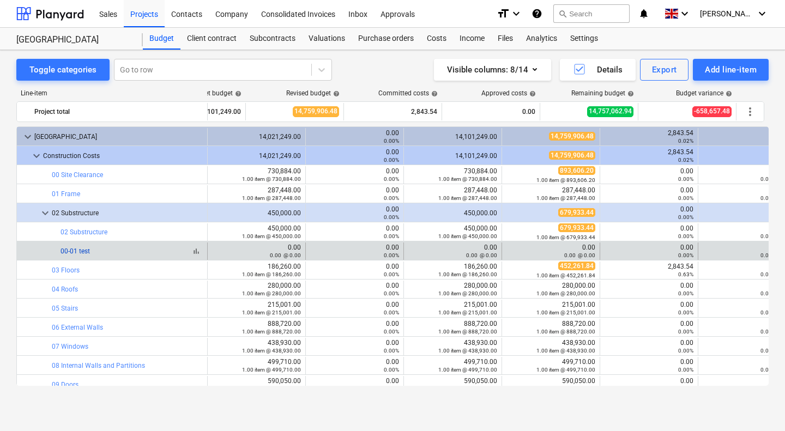
click at [74, 253] on link "00-01 test" at bounding box center [74, 251] width 29 height 8
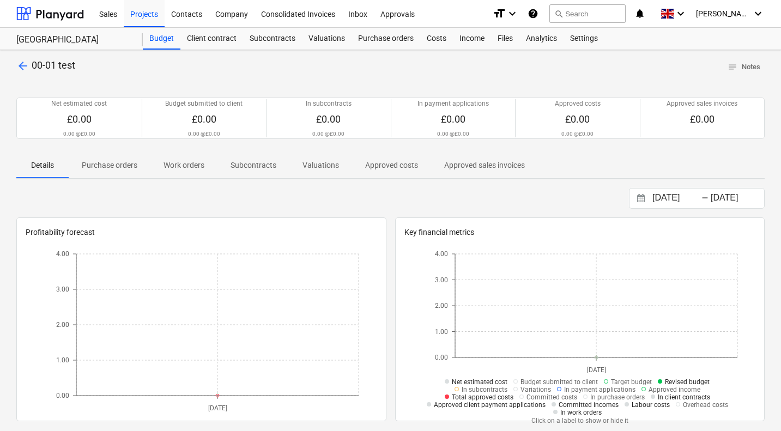
click at [22, 65] on span "arrow_back" at bounding box center [22, 65] width 13 height 13
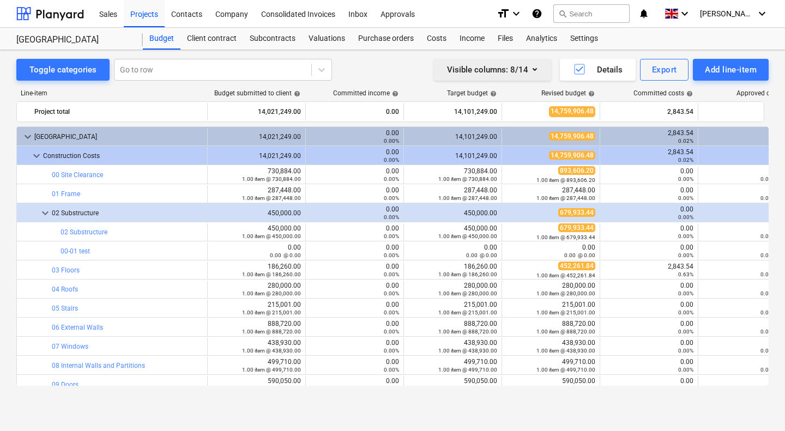
click at [536, 72] on icon "button" at bounding box center [534, 69] width 13 height 13
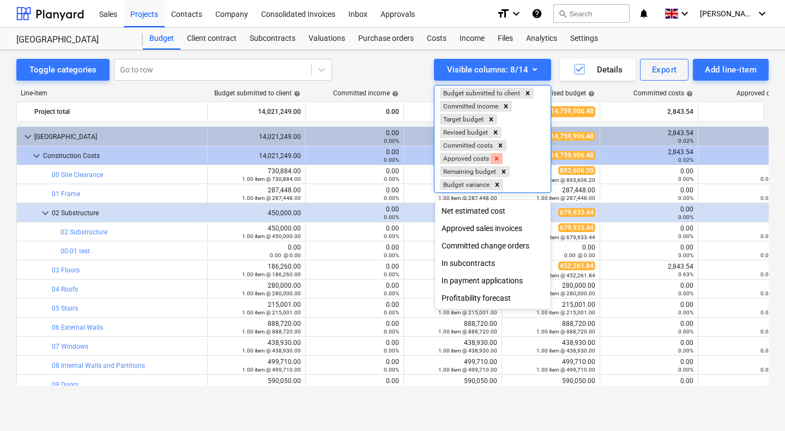
click at [497, 162] on icon "Remove Approved costs" at bounding box center [497, 159] width 8 height 8
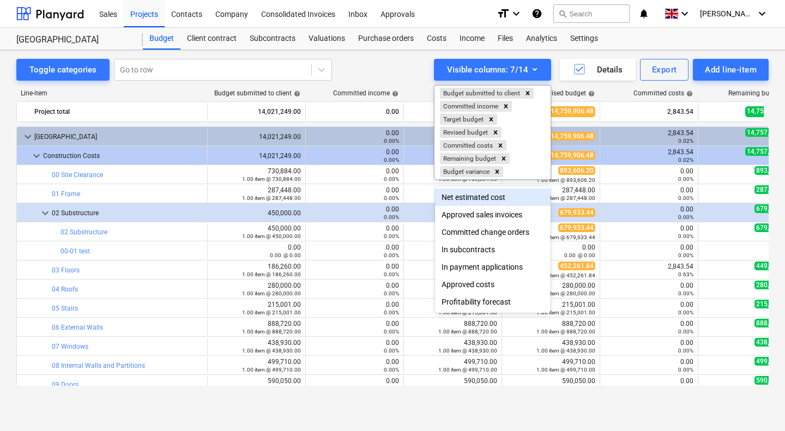
click at [378, 73] on div at bounding box center [392, 215] width 785 height 431
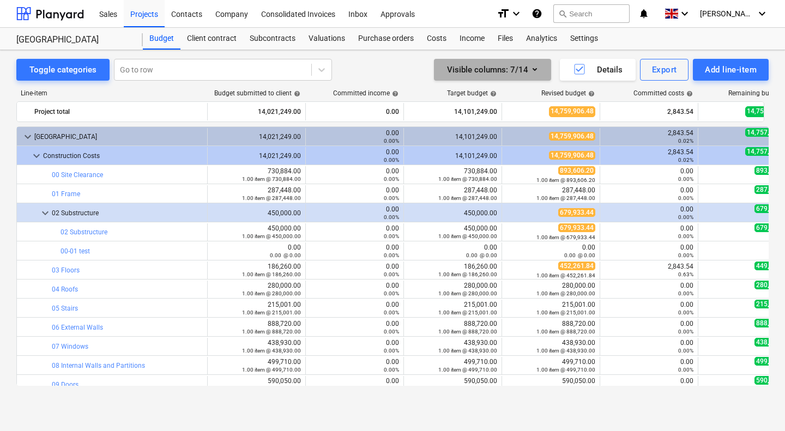
click at [535, 71] on icon "button" at bounding box center [534, 69] width 13 height 13
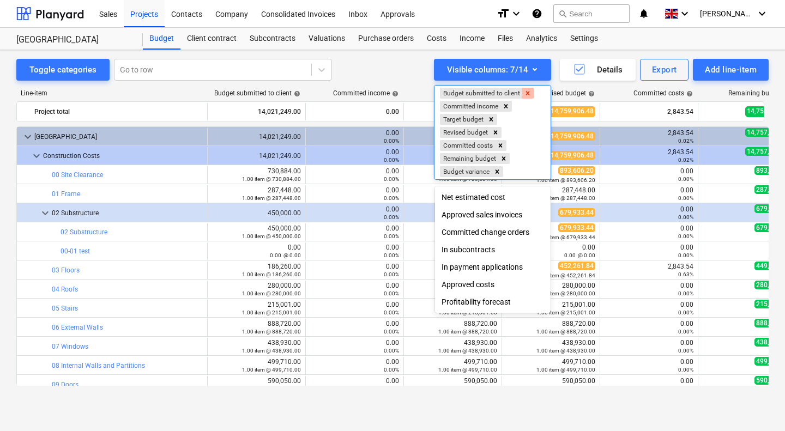
click at [531, 96] on icon "Remove Budget submitted to client" at bounding box center [528, 93] width 8 height 8
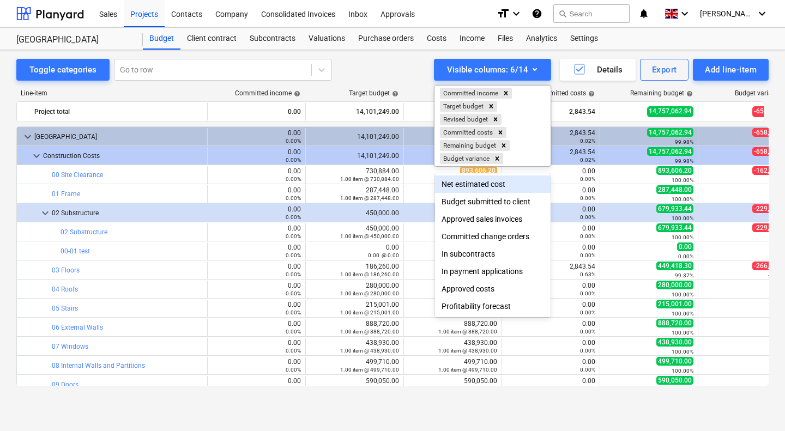
click at [395, 71] on div at bounding box center [392, 215] width 785 height 431
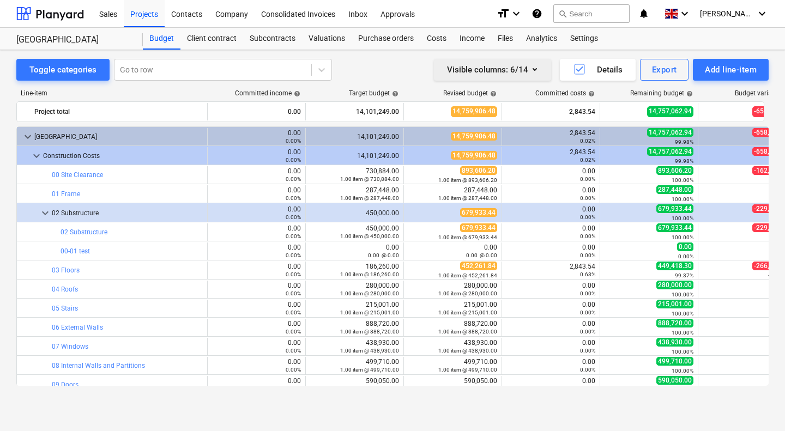
click at [538, 71] on icon "button" at bounding box center [534, 69] width 13 height 13
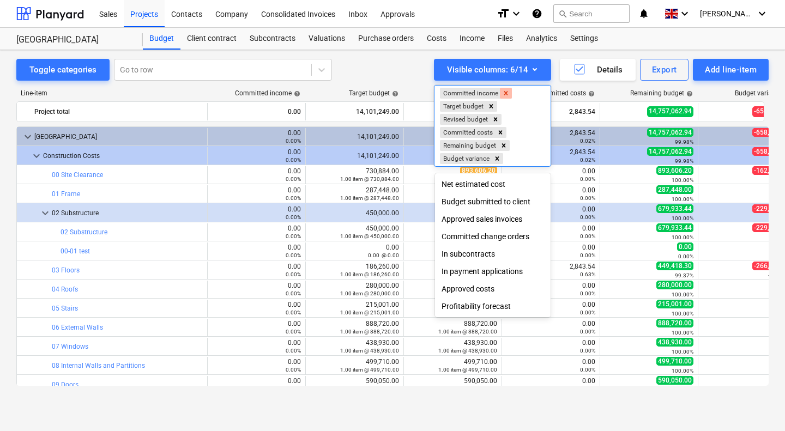
click at [507, 94] on icon "Remove Committed income" at bounding box center [506, 93] width 4 height 4
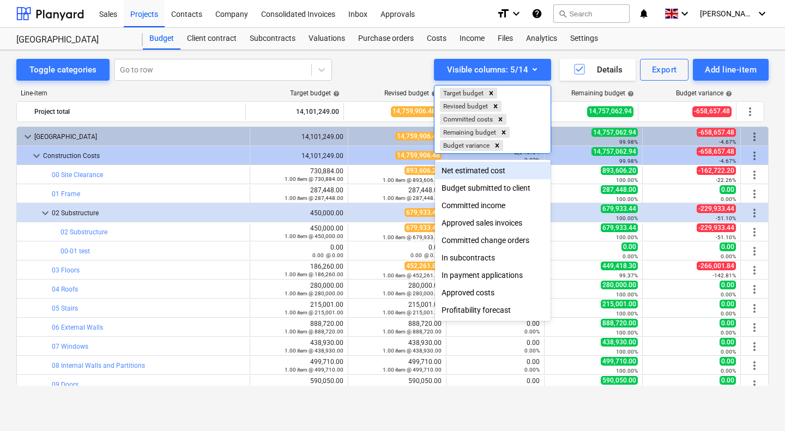
click at [397, 74] on div at bounding box center [392, 215] width 785 height 431
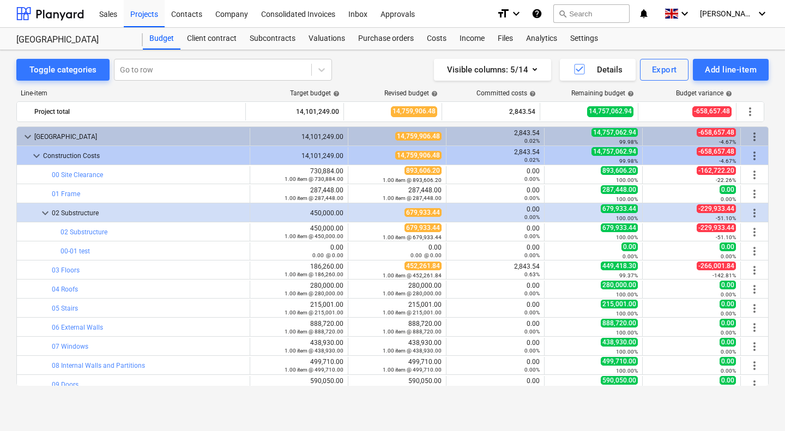
click at [456, 92] on div "Committed costs help" at bounding box center [491, 93] width 98 height 8
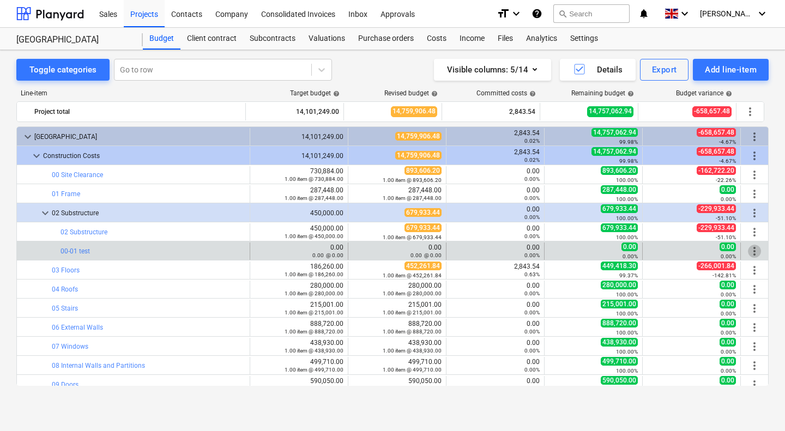
click at [754, 251] on span "more_vert" at bounding box center [753, 251] width 13 height 13
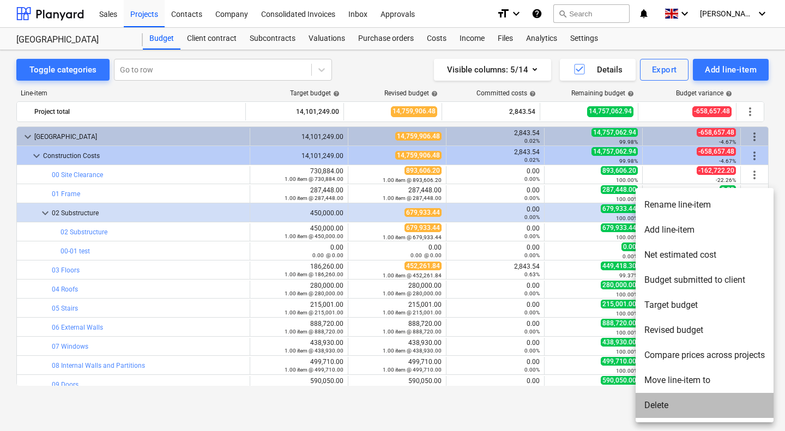
click at [673, 399] on li "Delete" at bounding box center [704, 405] width 138 height 25
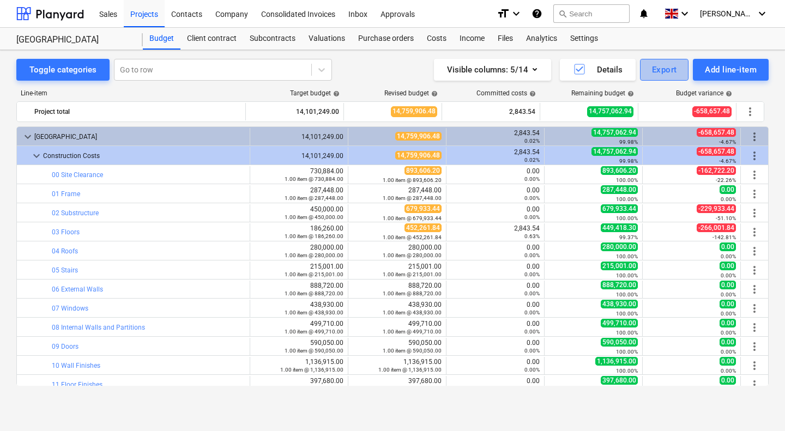
click at [669, 65] on div "Export" at bounding box center [664, 70] width 25 height 14
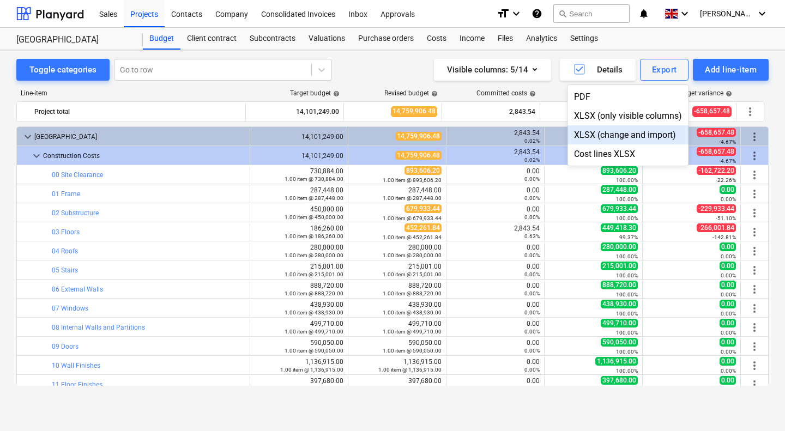
click at [646, 133] on div "XLSX (change and import)" at bounding box center [627, 134] width 121 height 19
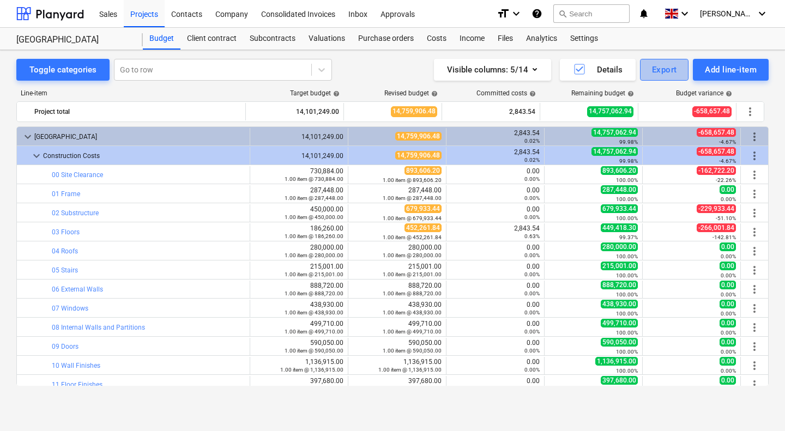
click at [661, 66] on div "Export" at bounding box center [664, 70] width 25 height 14
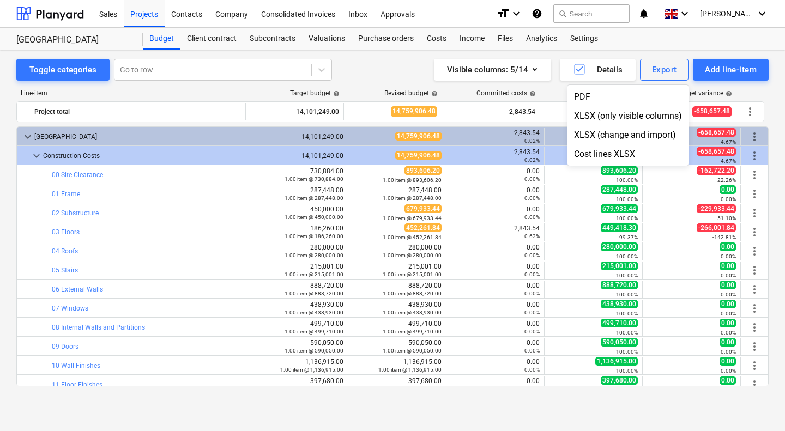
click at [776, 70] on div at bounding box center [392, 215] width 785 height 431
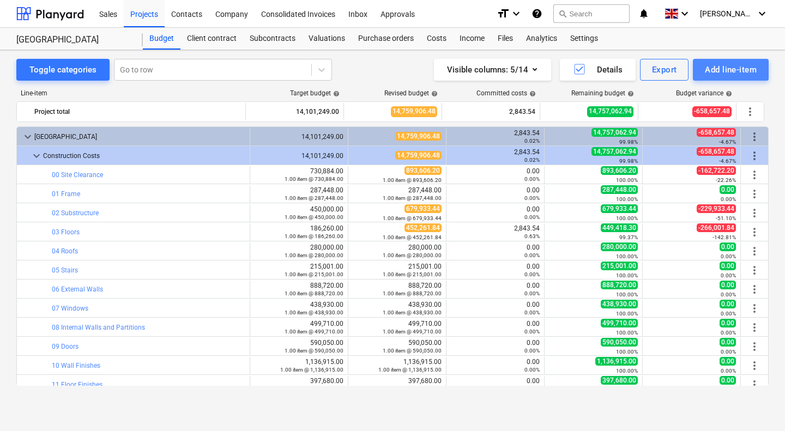
click at [746, 71] on div "Add line-item" at bounding box center [730, 70] width 52 height 14
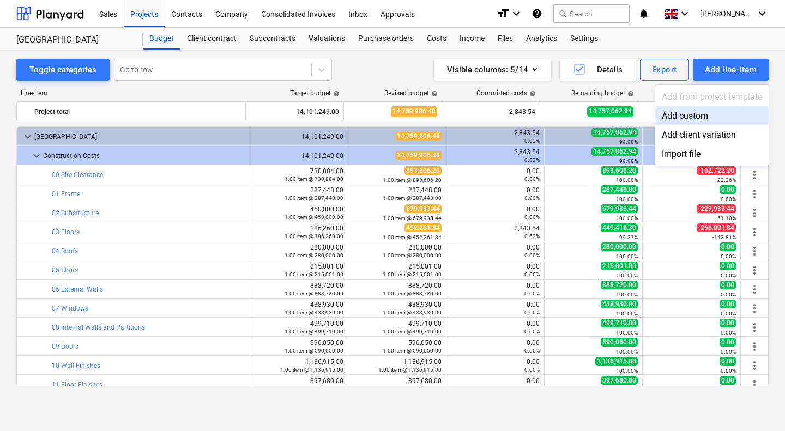
click at [776, 86] on div at bounding box center [392, 215] width 785 height 431
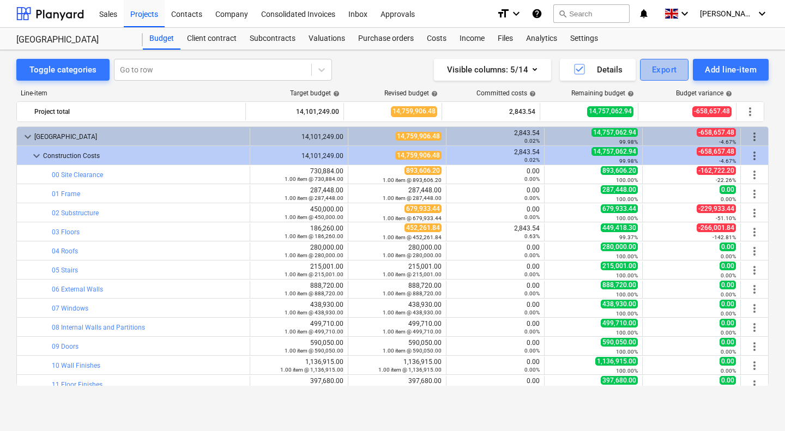
click at [662, 69] on div "Export" at bounding box center [664, 70] width 25 height 14
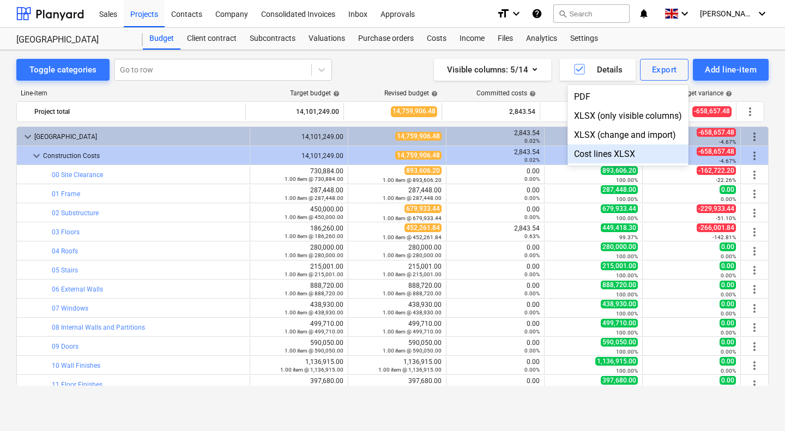
click at [610, 151] on div "Cost lines XLSX" at bounding box center [627, 153] width 121 height 19
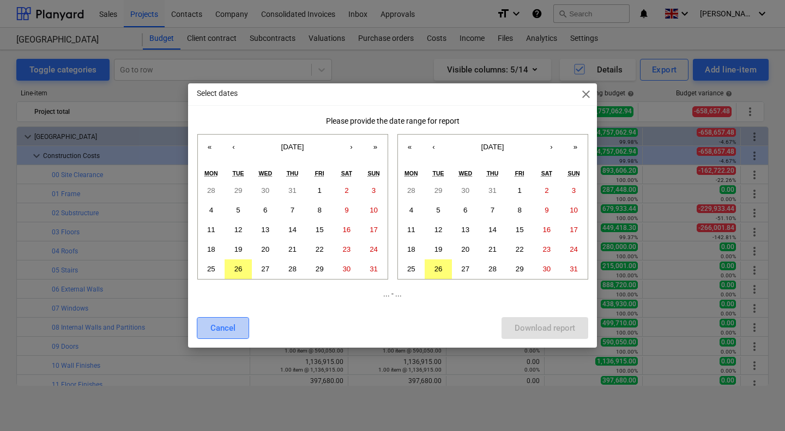
click at [217, 326] on div "Cancel" at bounding box center [222, 328] width 25 height 14
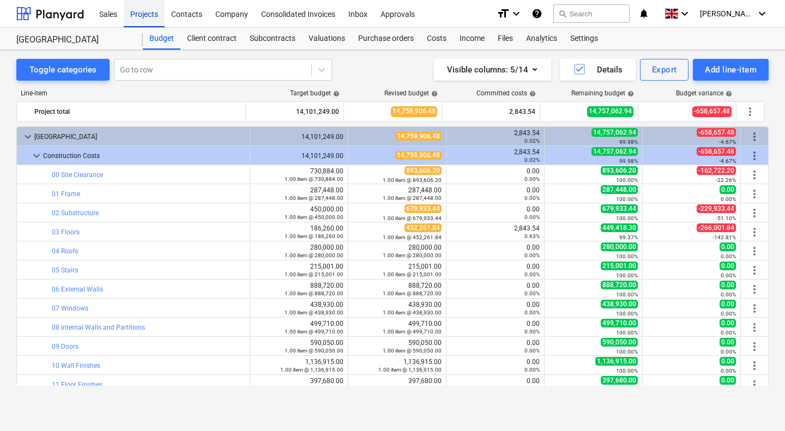
click at [151, 14] on div "Projects" at bounding box center [144, 13] width 41 height 28
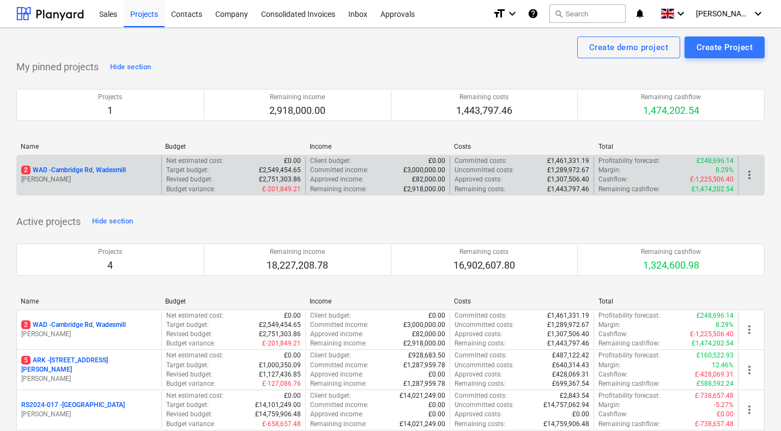
click at [80, 174] on p "2 WAD - Cambridge Rd, Wadesmill" at bounding box center [73, 170] width 105 height 9
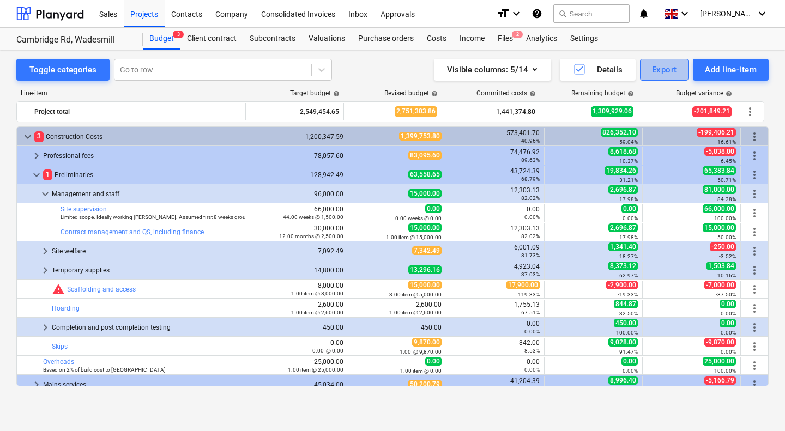
click at [664, 72] on div "Export" at bounding box center [664, 70] width 25 height 14
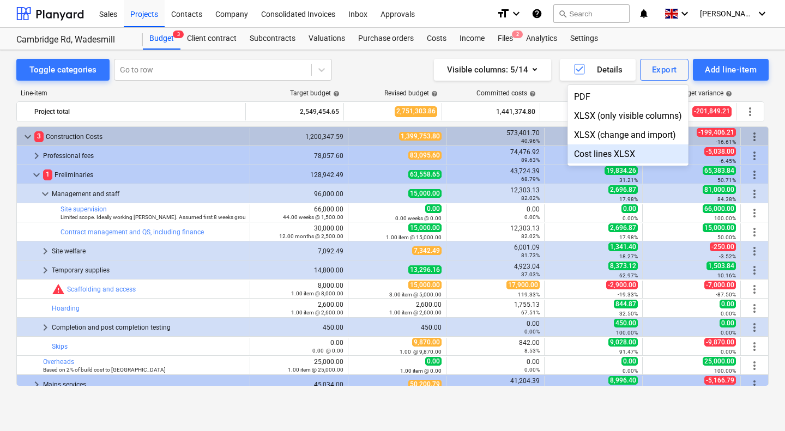
click at [610, 153] on div "Cost lines XLSX" at bounding box center [627, 153] width 121 height 19
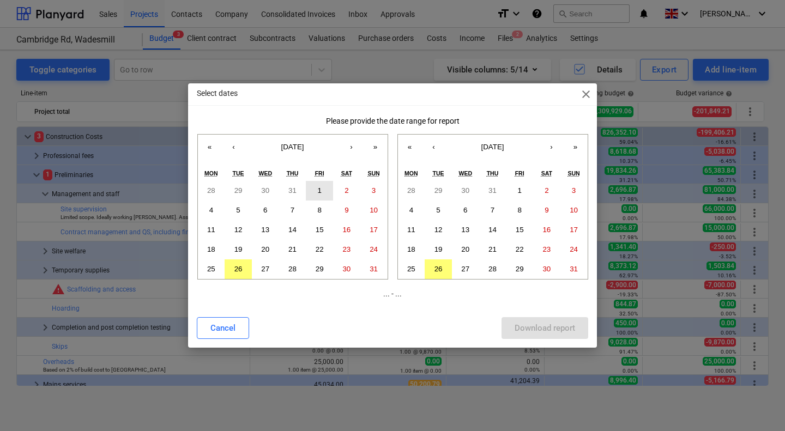
click at [320, 187] on abbr "1" at bounding box center [319, 190] width 4 height 8
click at [524, 269] on button "29" at bounding box center [519, 269] width 27 height 20
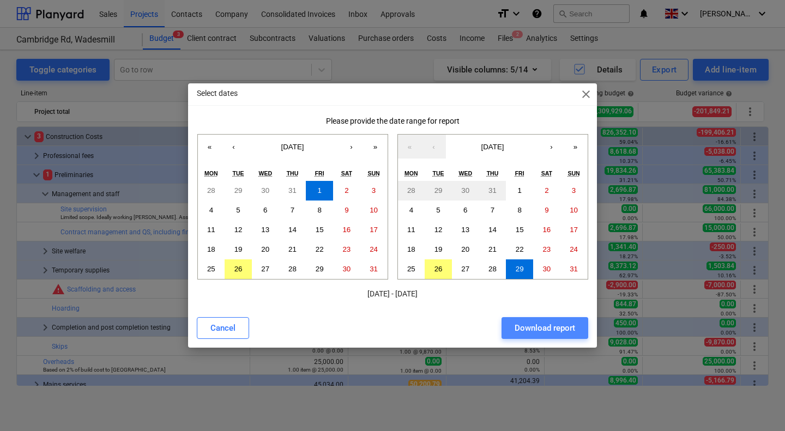
click at [543, 329] on div "Download report" at bounding box center [544, 328] width 60 height 14
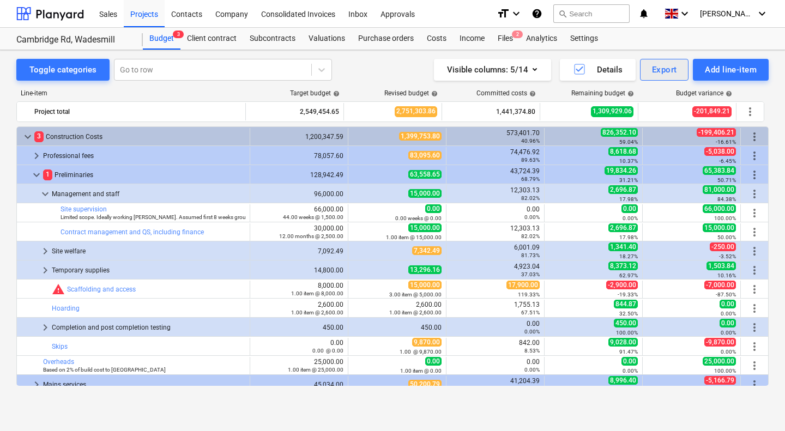
click at [666, 72] on div "Export" at bounding box center [664, 70] width 25 height 14
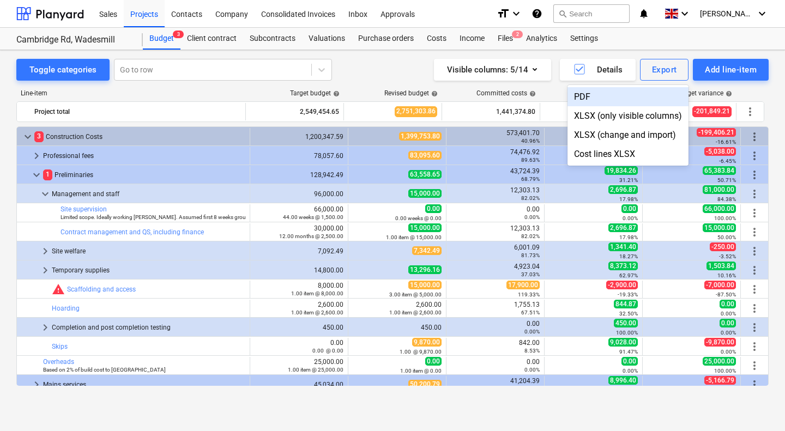
click at [617, 96] on div "PDF" at bounding box center [627, 96] width 121 height 19
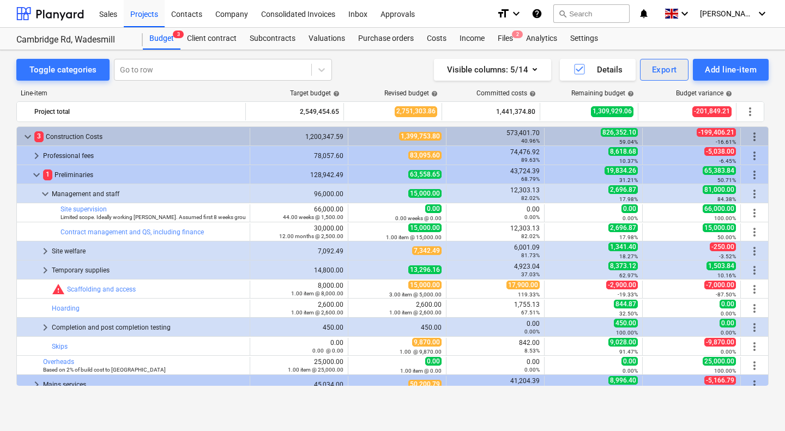
click at [666, 72] on div "Export" at bounding box center [664, 70] width 25 height 14
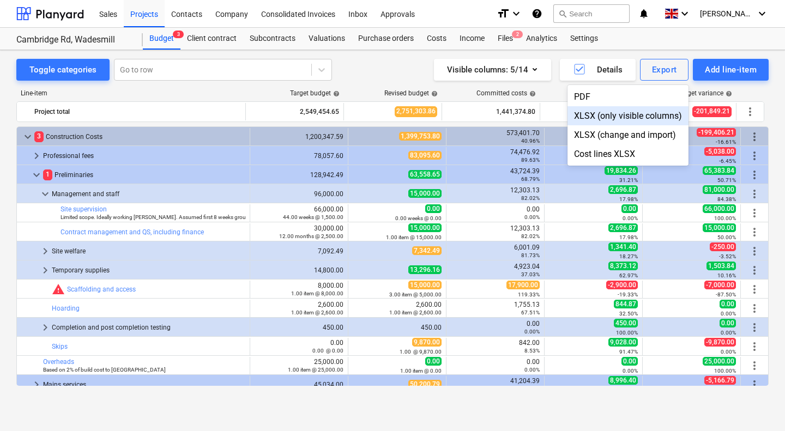
click at [616, 116] on div "XLSX (only visible columns)" at bounding box center [627, 115] width 121 height 19
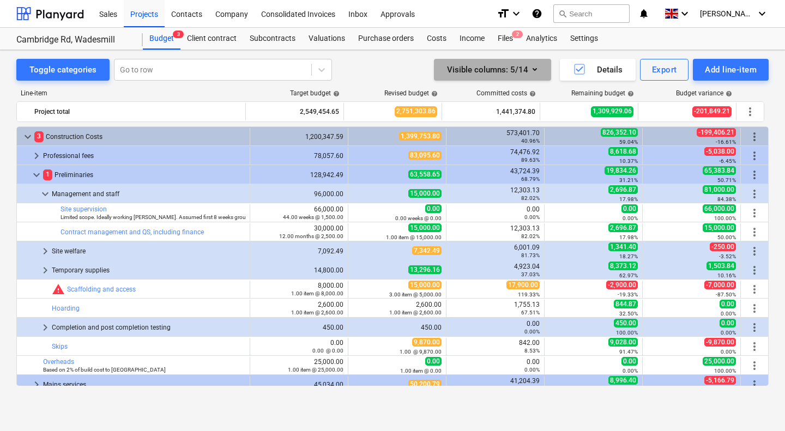
click at [536, 68] on icon "button" at bounding box center [534, 69] width 13 height 13
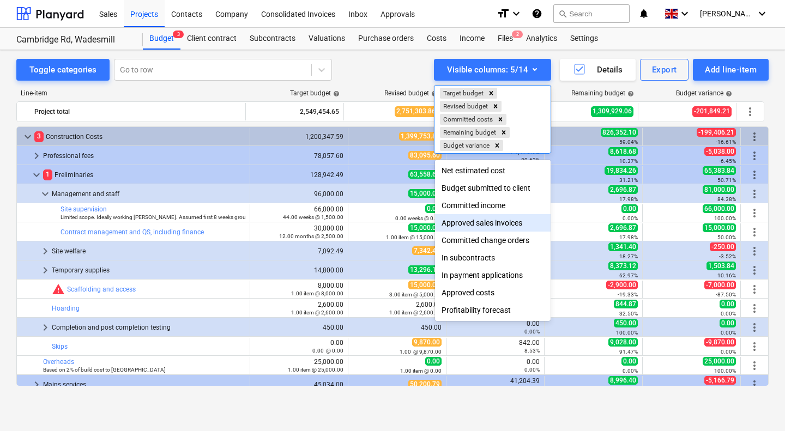
click at [493, 221] on div "Approved sales invoices" at bounding box center [493, 222] width 116 height 17
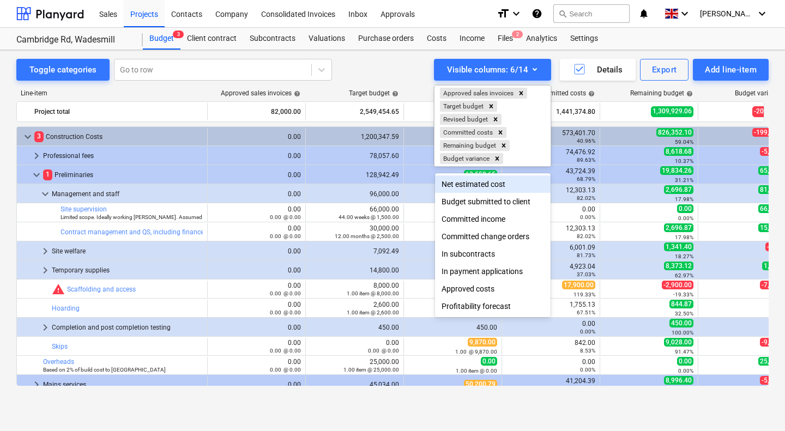
click at [397, 77] on div at bounding box center [392, 215] width 785 height 431
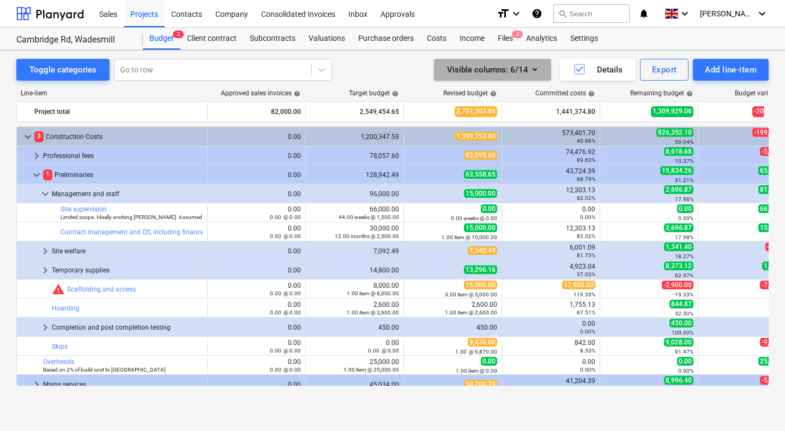
click at [531, 72] on icon "button" at bounding box center [534, 69] width 13 height 13
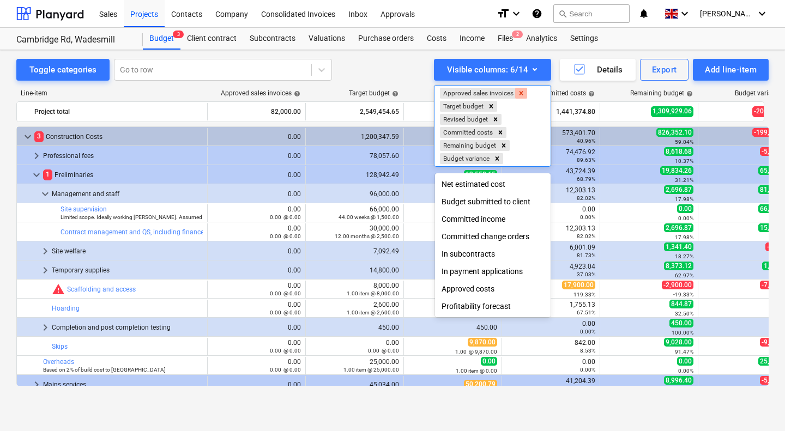
click at [523, 91] on icon "Remove Approved sales invoices" at bounding box center [521, 93] width 8 height 8
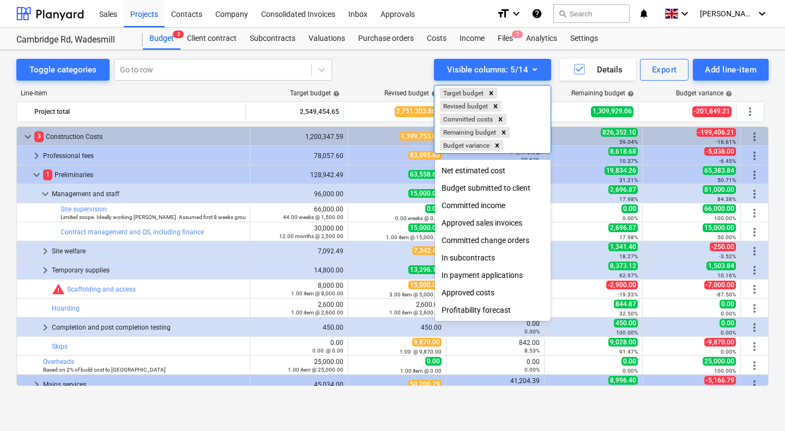
click at [486, 296] on div "Approved costs" at bounding box center [493, 292] width 116 height 17
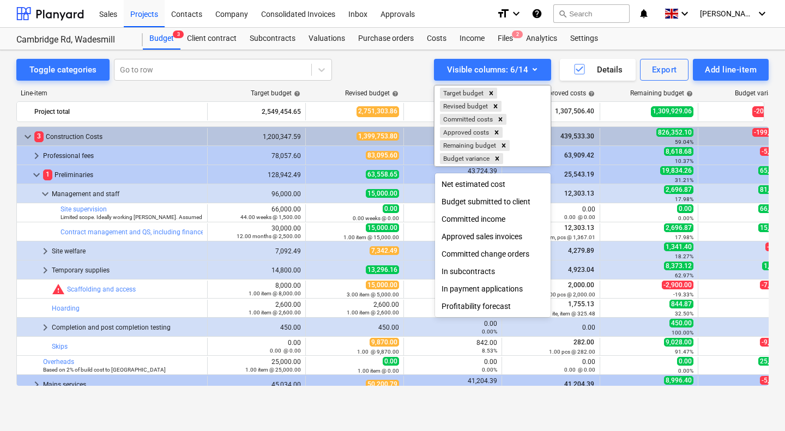
click at [392, 71] on div at bounding box center [392, 215] width 785 height 431
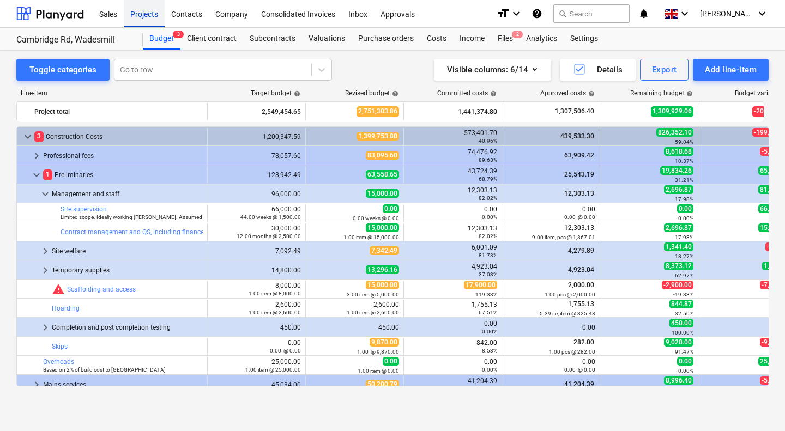
click at [154, 11] on div "Projects" at bounding box center [144, 13] width 41 height 28
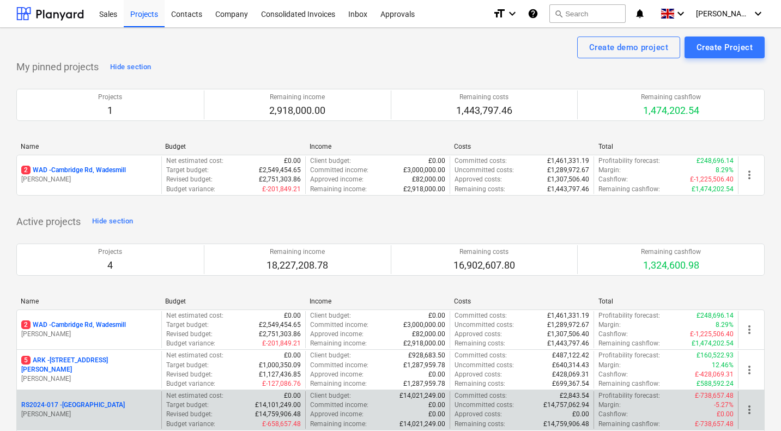
click at [88, 402] on p "RS2024-017 - [GEOGRAPHIC_DATA]" at bounding box center [73, 404] width 104 height 9
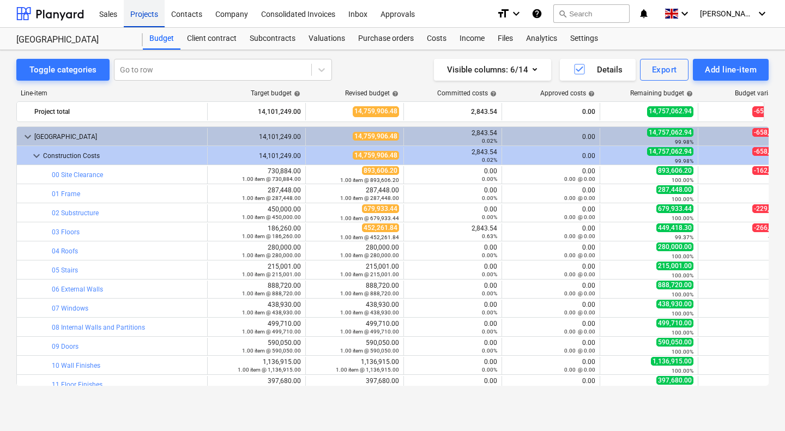
click at [155, 17] on div "Projects" at bounding box center [144, 13] width 41 height 28
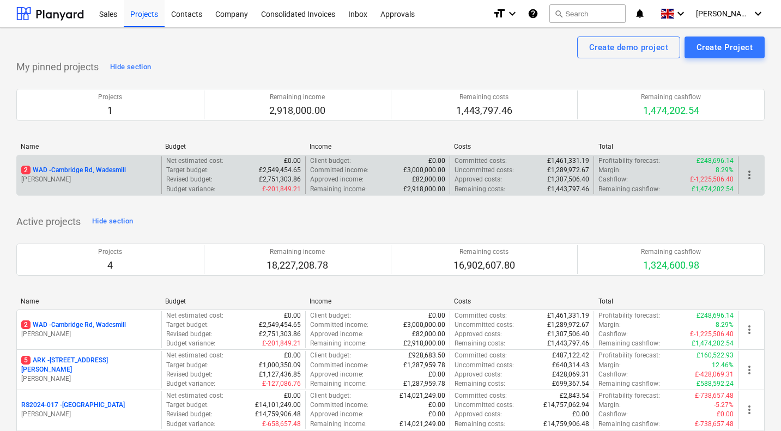
click at [103, 170] on p "2 WAD - Cambridge Rd, Wadesmill" at bounding box center [73, 170] width 105 height 9
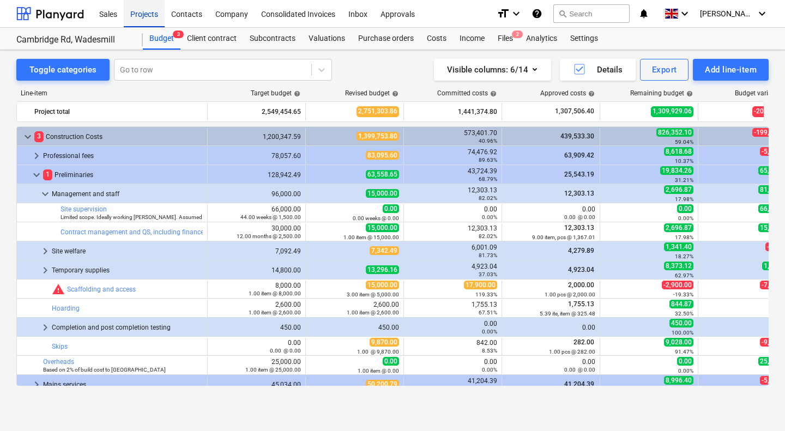
click at [147, 14] on div "Projects" at bounding box center [144, 13] width 41 height 28
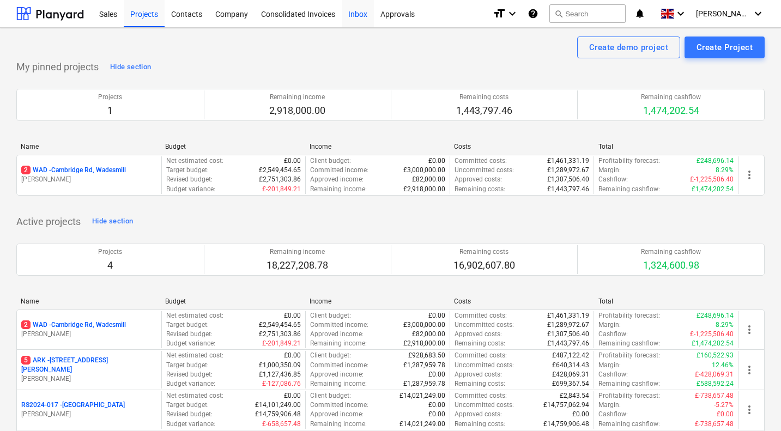
click at [357, 17] on div "Inbox" at bounding box center [358, 13] width 32 height 28
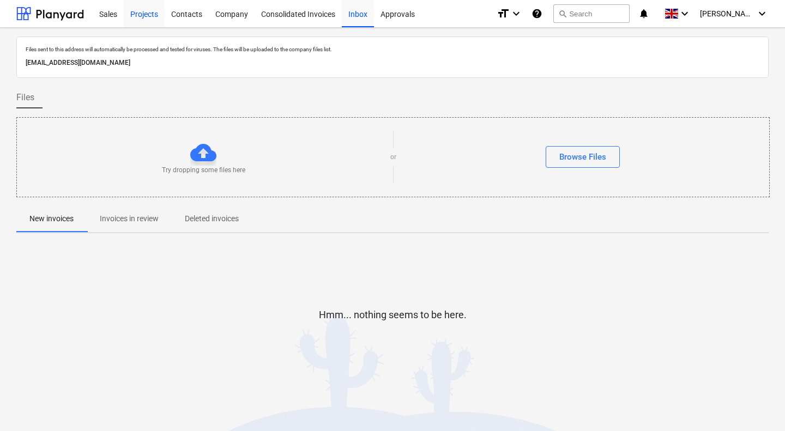
click at [144, 19] on div "Projects" at bounding box center [144, 13] width 41 height 28
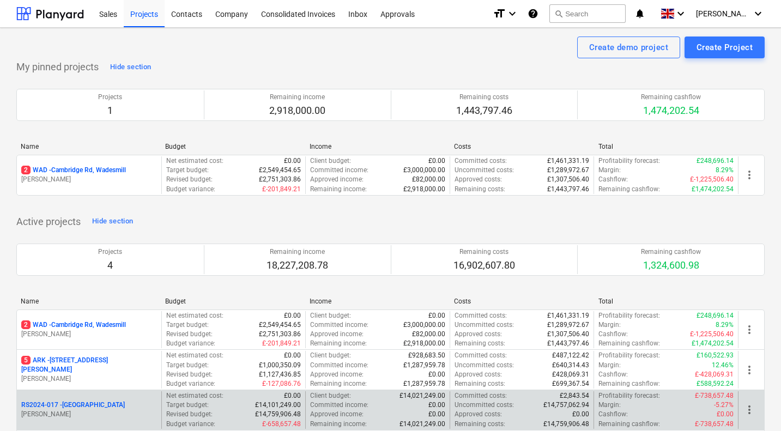
click at [75, 404] on p "RS2024-017 - [GEOGRAPHIC_DATA]" at bounding box center [73, 404] width 104 height 9
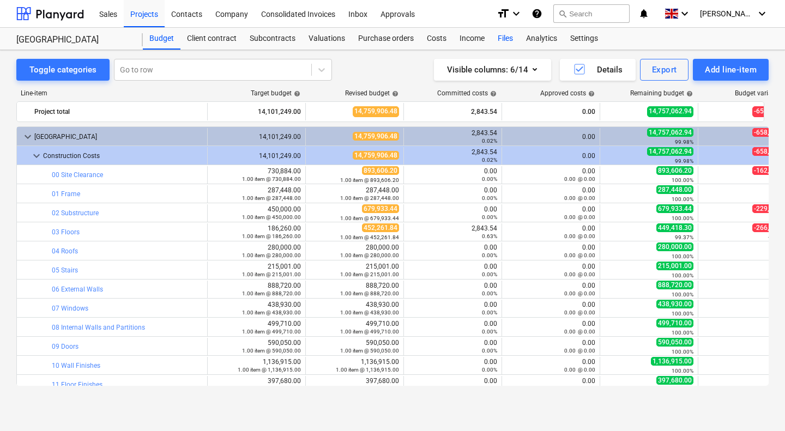
click at [503, 38] on div "Files" at bounding box center [505, 39] width 28 height 22
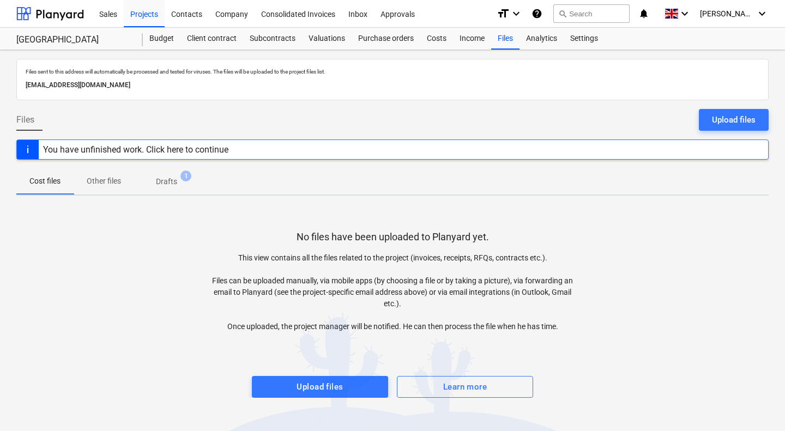
drag, startPoint x: 224, startPoint y: 87, endPoint x: 26, endPoint y: 86, distance: 198.3
click at [26, 86] on p "[EMAIL_ADDRESS][DOMAIN_NAME]" at bounding box center [392, 85] width 733 height 11
copy p "[EMAIL_ADDRESS][DOMAIN_NAME]"
click at [172, 185] on p "Drafts" at bounding box center [166, 181] width 21 height 11
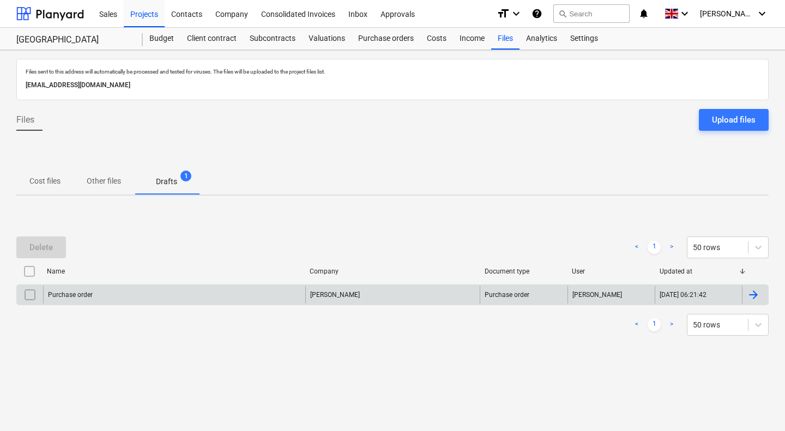
click at [28, 296] on input "checkbox" at bounding box center [29, 294] width 17 height 17
click at [40, 254] on div "Delete" at bounding box center [40, 247] width 23 height 14
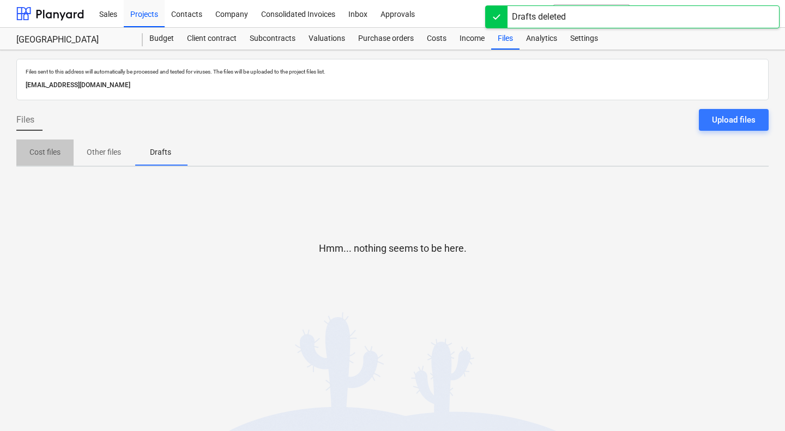
click at [42, 154] on p "Cost files" at bounding box center [44, 152] width 31 height 11
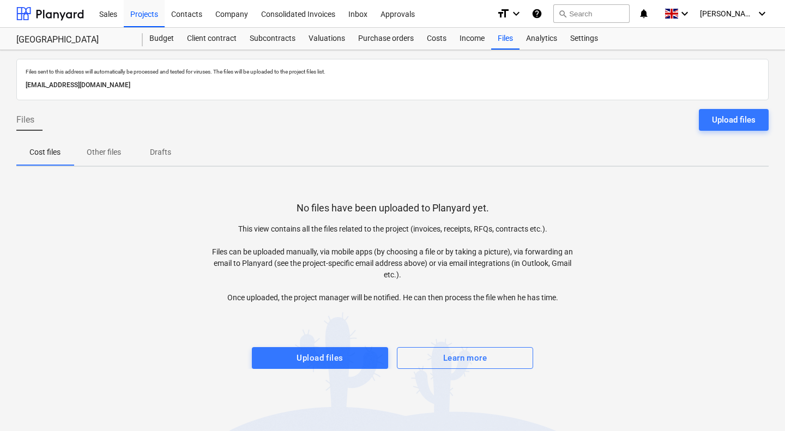
click at [684, 233] on div "No files have been uploaded to Planyard yet. This view contains all the files r…" at bounding box center [392, 271] width 752 height 193
click at [119, 150] on p "Other files" at bounding box center [121, 152] width 34 height 11
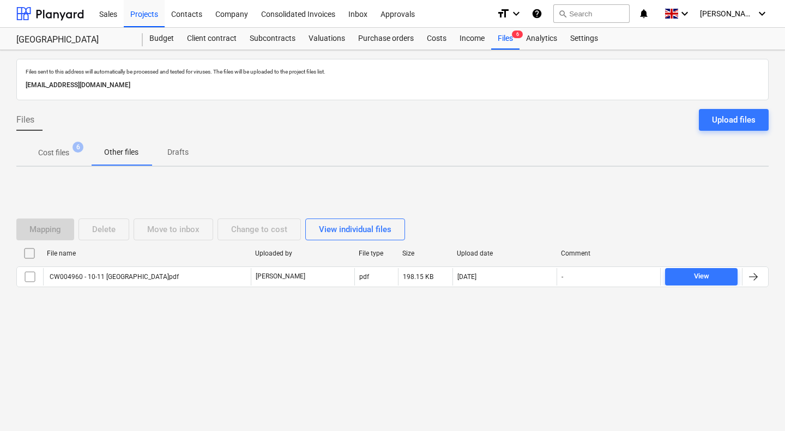
click at [50, 151] on p "Cost files" at bounding box center [53, 152] width 31 height 11
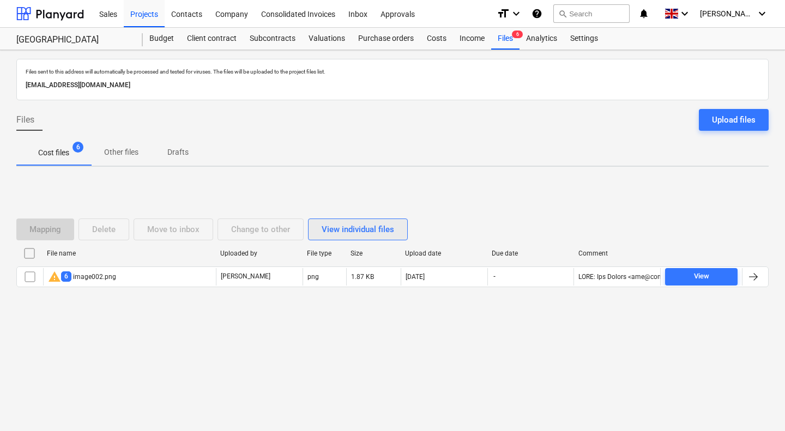
click at [360, 224] on div "View individual files" at bounding box center [357, 229] width 72 height 14
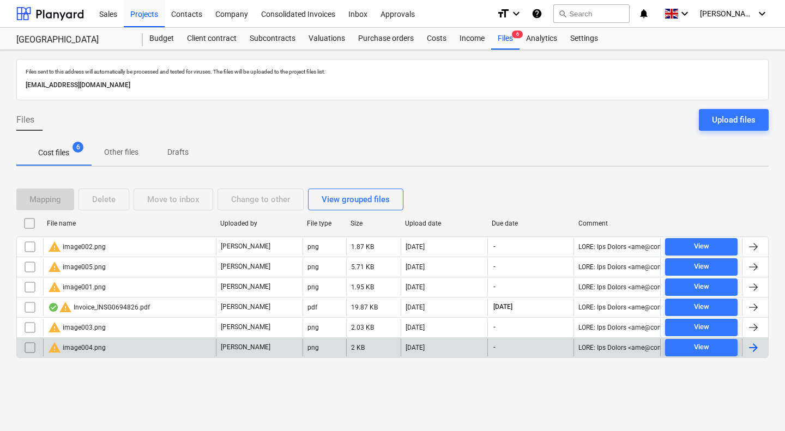
click at [29, 350] on input "checkbox" at bounding box center [29, 347] width 17 height 17
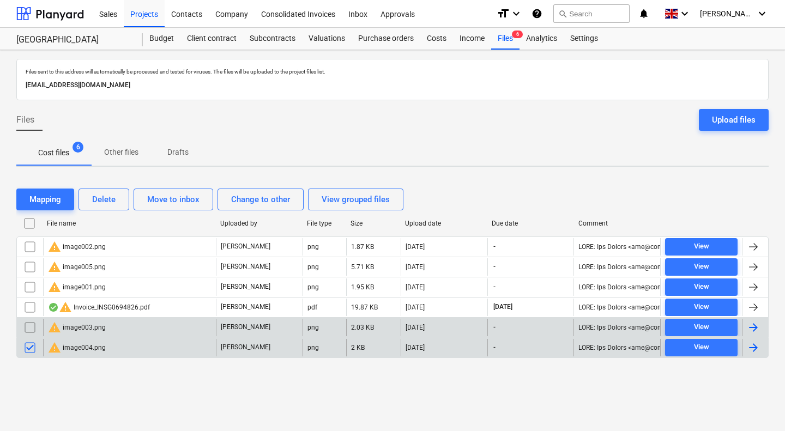
click at [30, 331] on input "checkbox" at bounding box center [29, 327] width 17 height 17
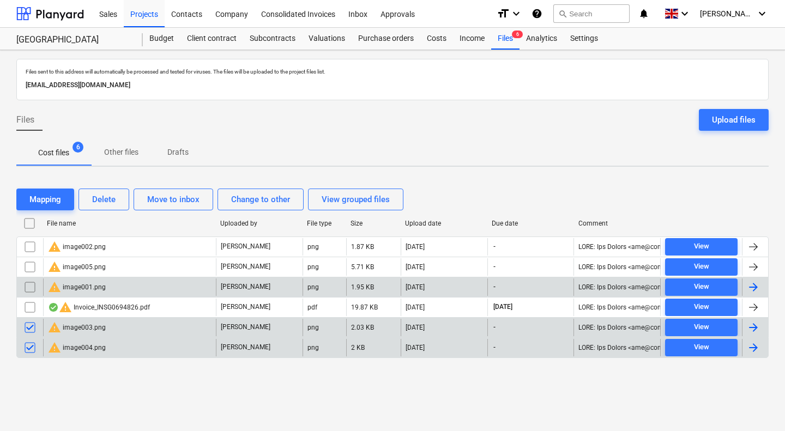
click at [31, 290] on input "checkbox" at bounding box center [29, 286] width 17 height 17
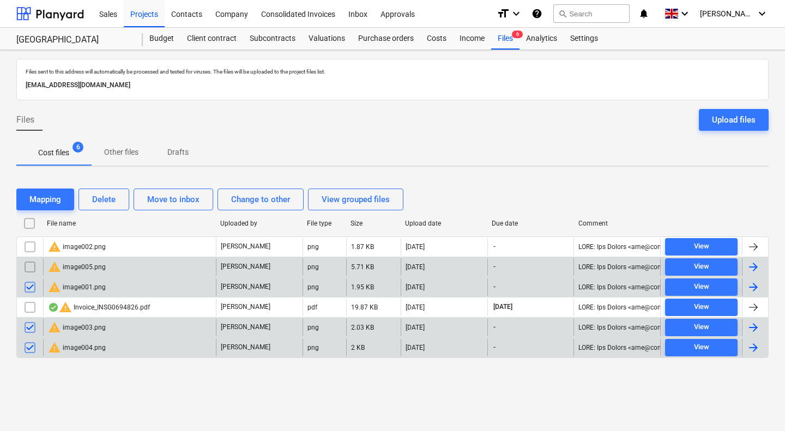
click at [30, 268] on input "checkbox" at bounding box center [29, 266] width 17 height 17
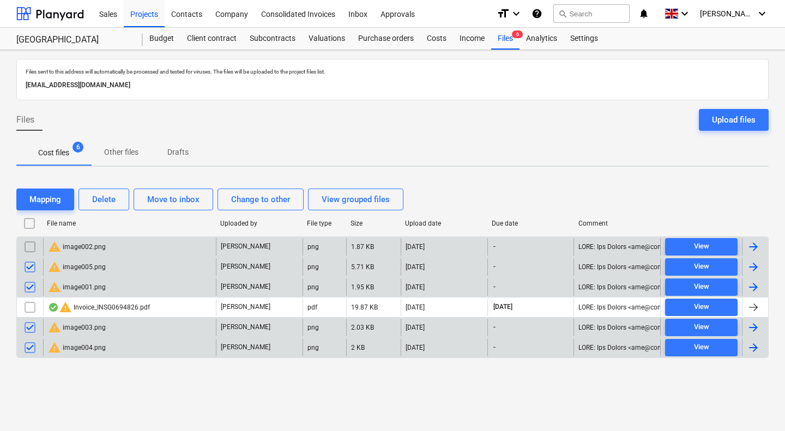
click at [33, 250] on input "checkbox" at bounding box center [29, 246] width 17 height 17
click at [107, 197] on div "Delete" at bounding box center [103, 199] width 23 height 14
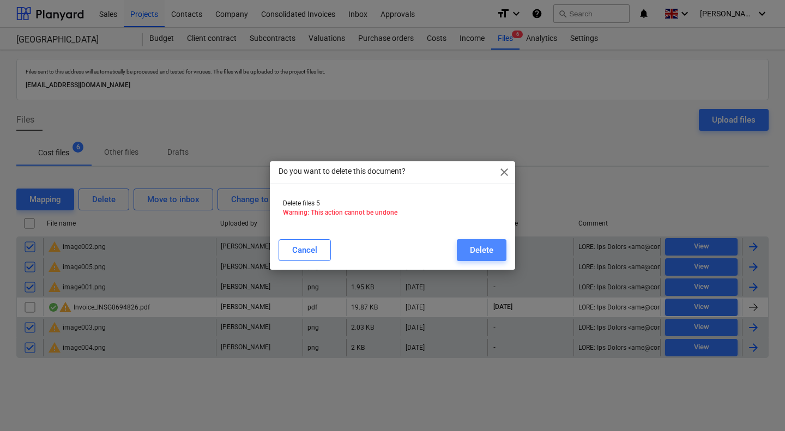
click at [469, 250] on button "Delete" at bounding box center [482, 250] width 50 height 22
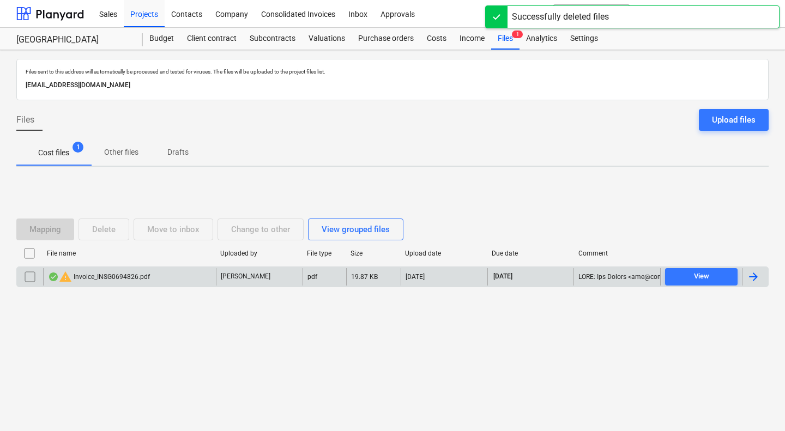
click at [282, 355] on div "Files sent to this address will automatically be processed and tested for virus…" at bounding box center [392, 240] width 785 height 381
click at [142, 273] on div "warning Invoice_INSG0694826.pdf" at bounding box center [99, 276] width 102 height 13
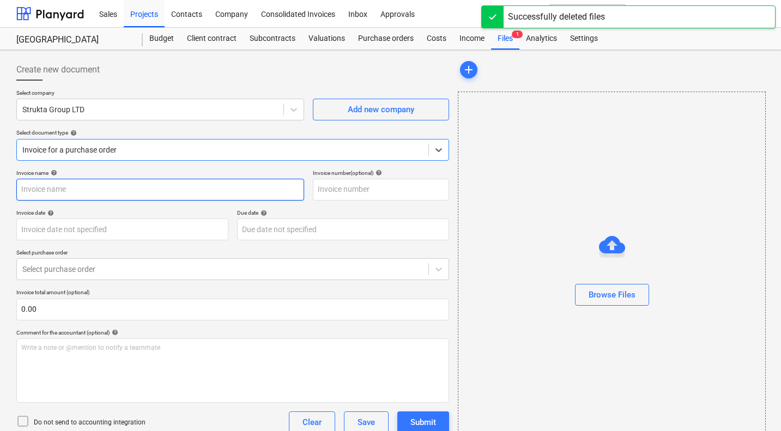
type input "08356072"
type input "19 Aug 2025"
type input "30 Sep 2025"
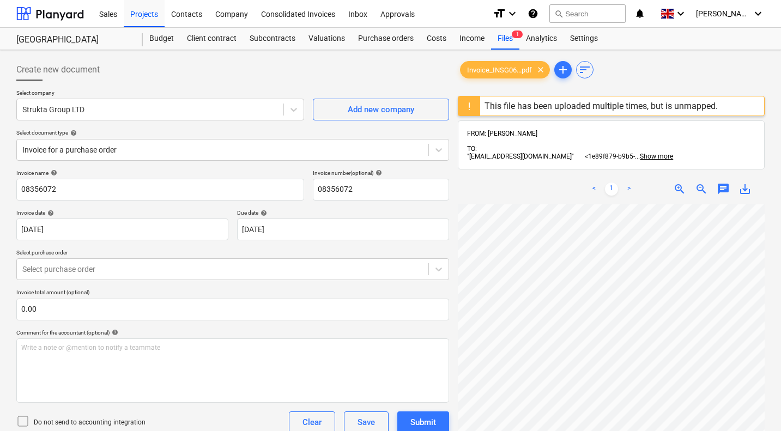
click at [613, 108] on div "This file has been uploaded multiple times, but is unmapped." at bounding box center [600, 106] width 233 height 10
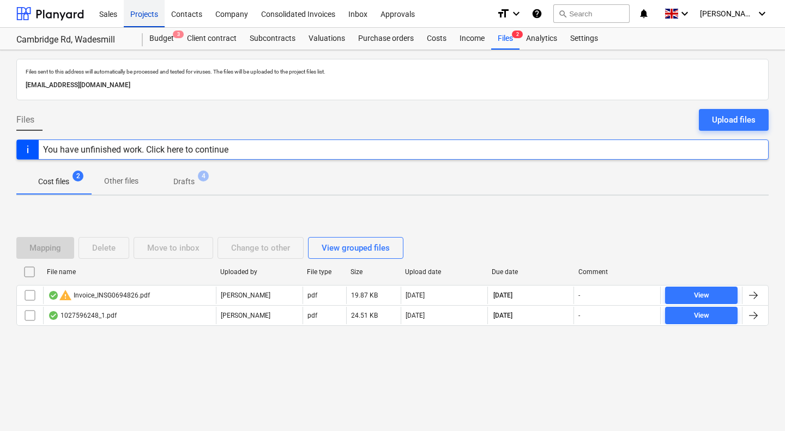
click at [149, 14] on div "Projects" at bounding box center [144, 13] width 41 height 28
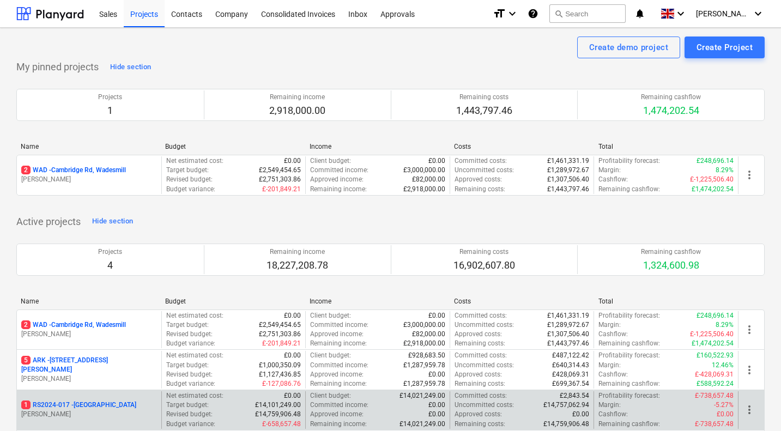
click at [98, 401] on p "1 RS2024-017 - Lancaster Gate" at bounding box center [78, 404] width 115 height 9
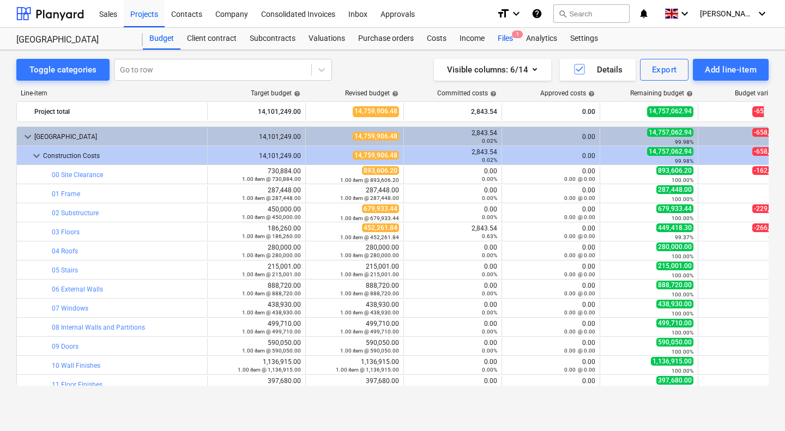
click at [507, 38] on div "Files 1" at bounding box center [505, 39] width 28 height 22
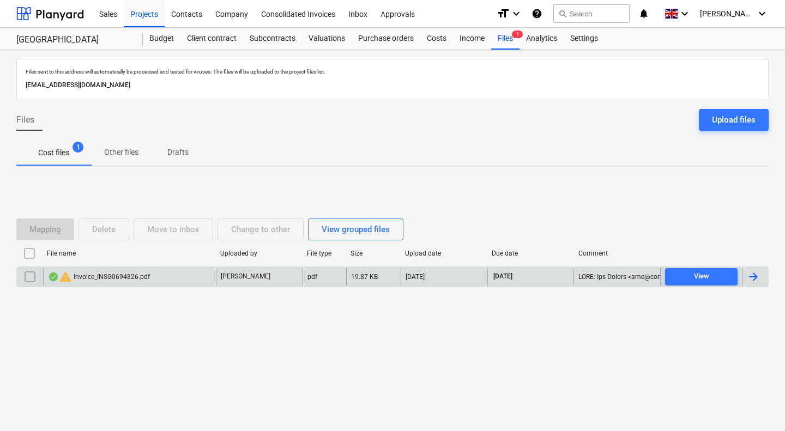
click at [108, 276] on div "warning Invoice_INSG0694826.pdf" at bounding box center [99, 276] width 102 height 13
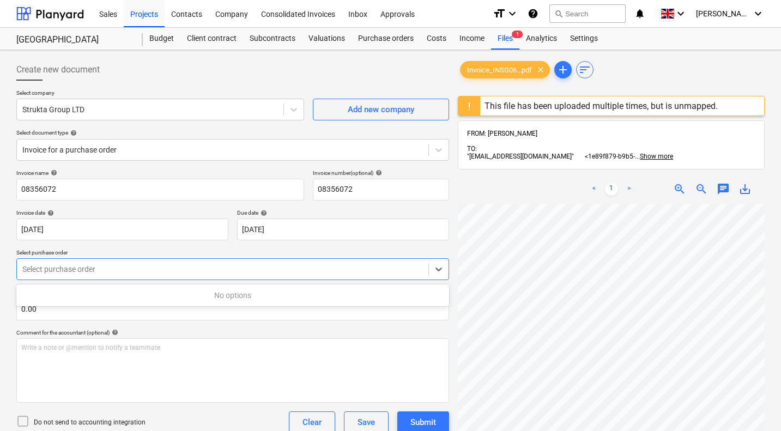
click at [360, 272] on div at bounding box center [222, 269] width 400 height 11
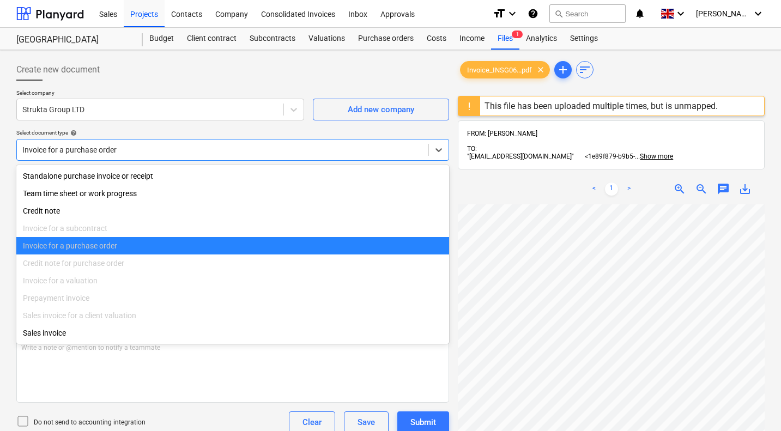
click at [269, 152] on div at bounding box center [222, 149] width 400 height 11
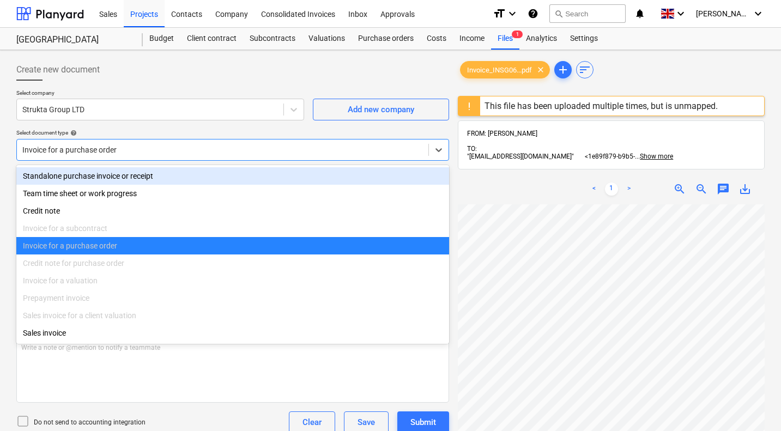
click at [227, 177] on div "Standalone purchase invoice or receipt" at bounding box center [232, 175] width 433 height 17
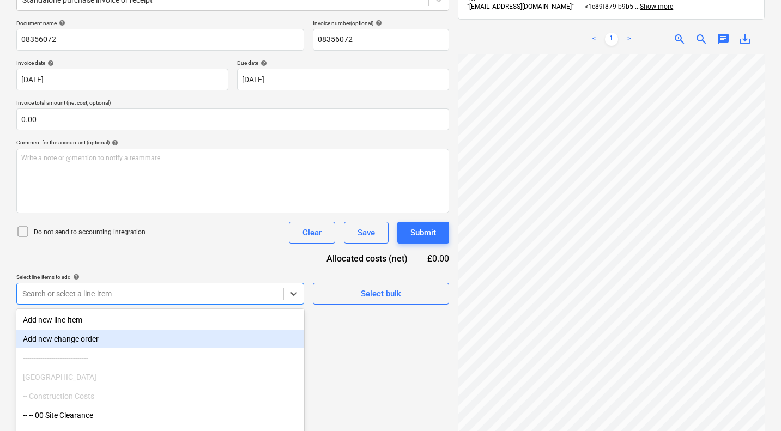
scroll to position [193, 0]
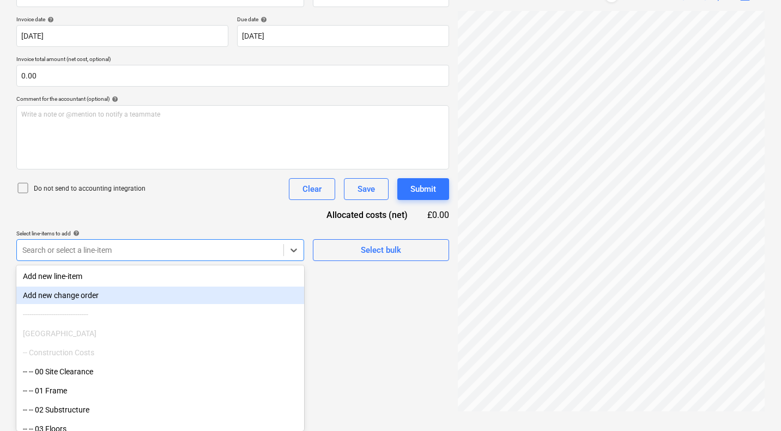
click at [192, 238] on body "Sales Projects Contacts Company Consolidated Invoices Inbox Approvals format_si…" at bounding box center [390, 22] width 781 height 431
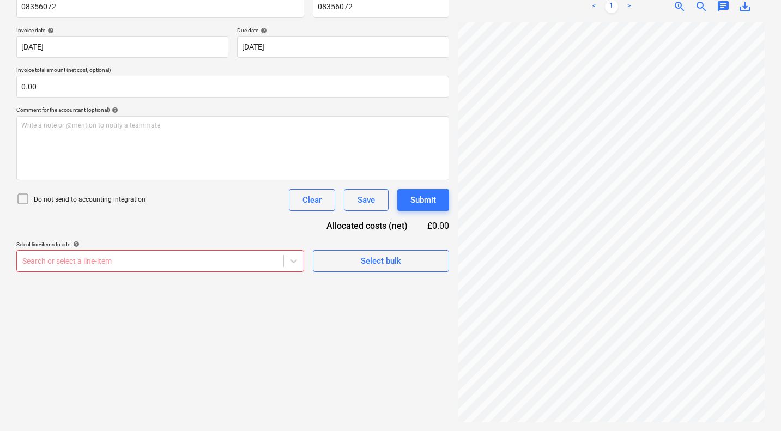
click at [391, 315] on div "Create new document Select company Strukta Group LTD Add new company Select doc…" at bounding box center [232, 149] width 441 height 555
click at [245, 320] on div "Create new document Select company Strukta Group LTD Add new company Select doc…" at bounding box center [232, 149] width 441 height 555
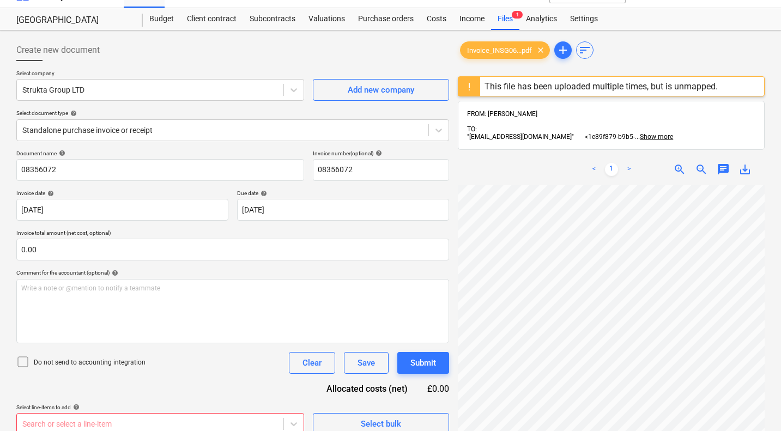
scroll to position [0, 0]
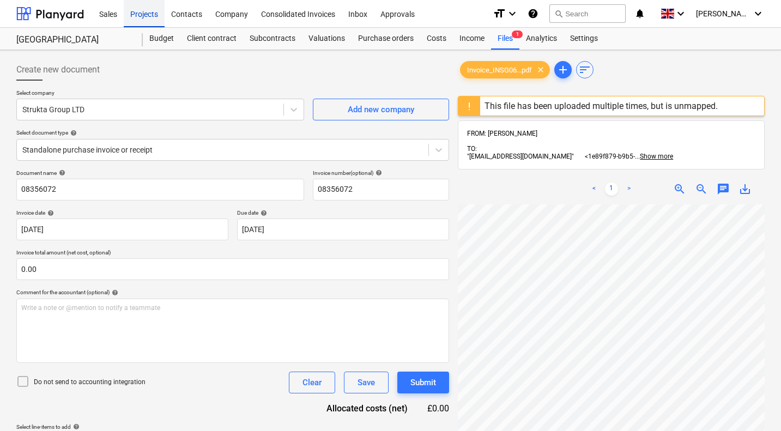
click at [145, 19] on div "Projects" at bounding box center [144, 13] width 41 height 28
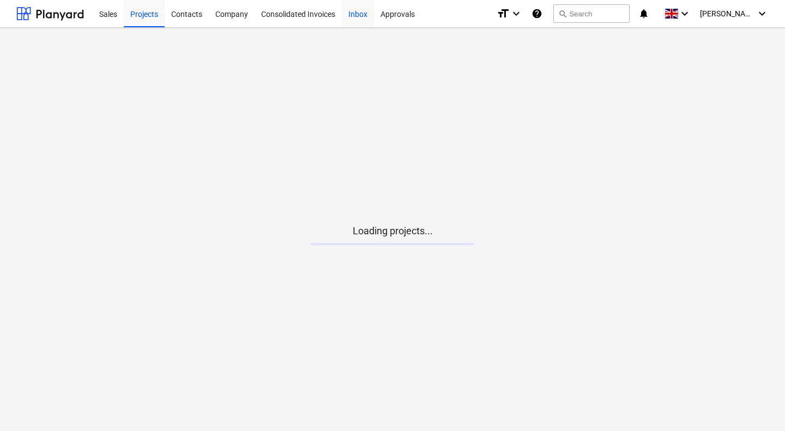
click at [360, 16] on div "Inbox" at bounding box center [358, 13] width 32 height 28
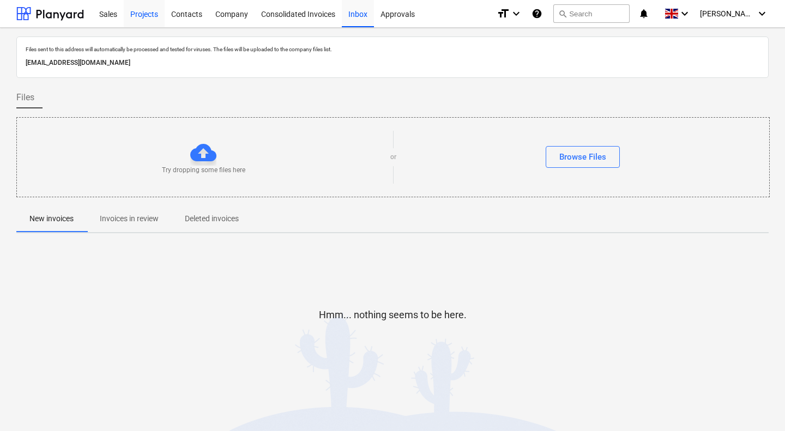
click at [147, 9] on div "Projects" at bounding box center [144, 13] width 41 height 28
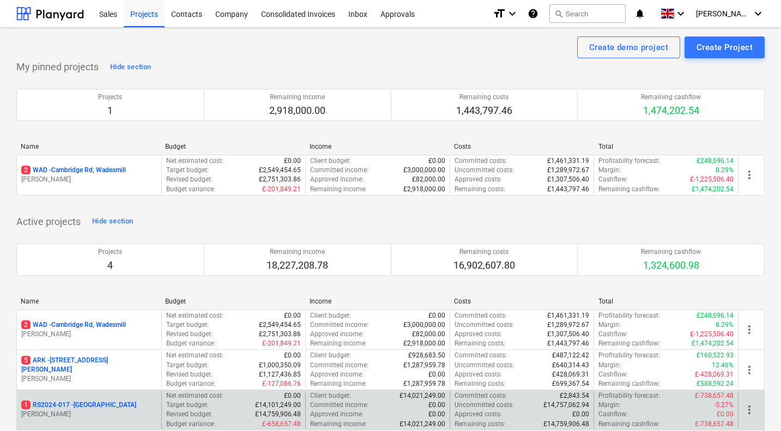
click at [85, 404] on p "1 RS2024-017 - Lancaster Gate" at bounding box center [78, 404] width 115 height 9
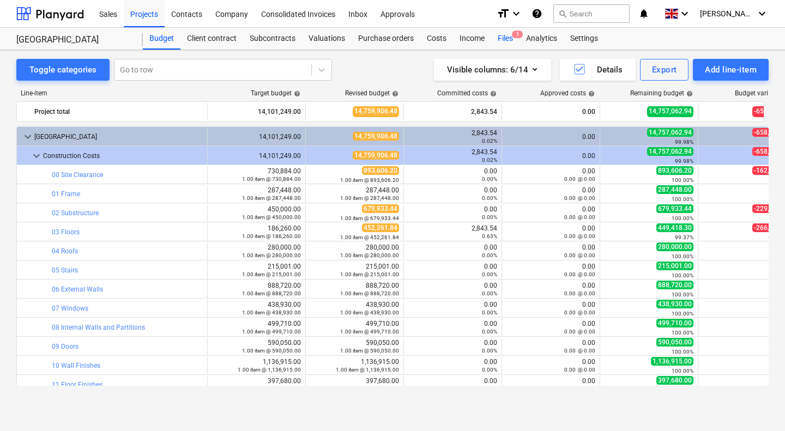
click at [506, 36] on div "Files 1" at bounding box center [505, 39] width 28 height 22
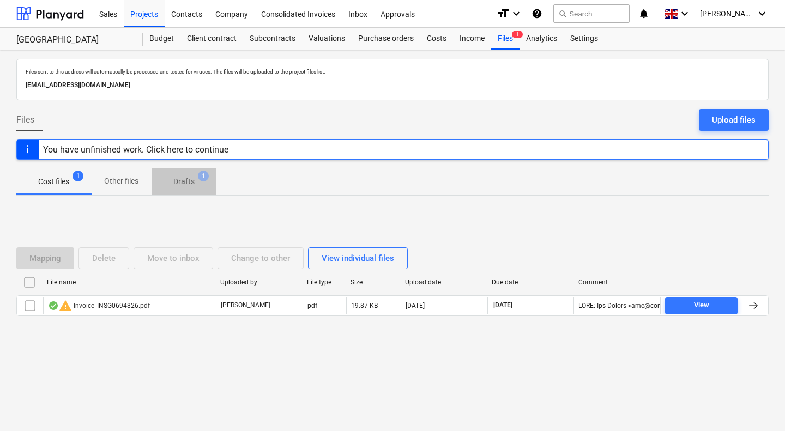
click at [190, 181] on p "Drafts" at bounding box center [183, 181] width 21 height 11
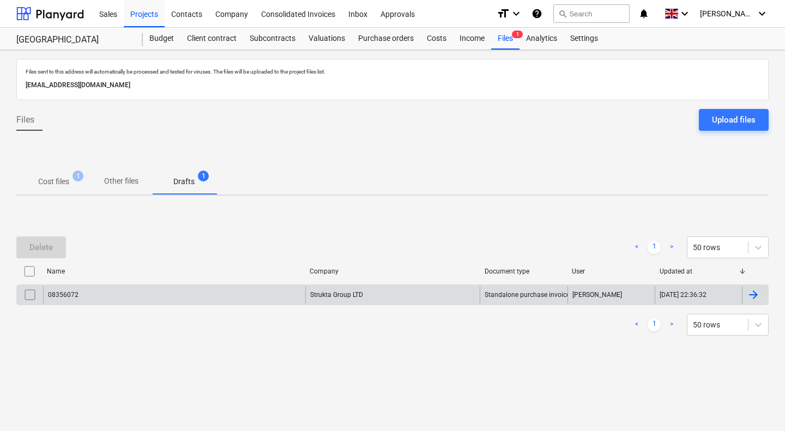
click at [212, 291] on div "08356072" at bounding box center [174, 294] width 262 height 17
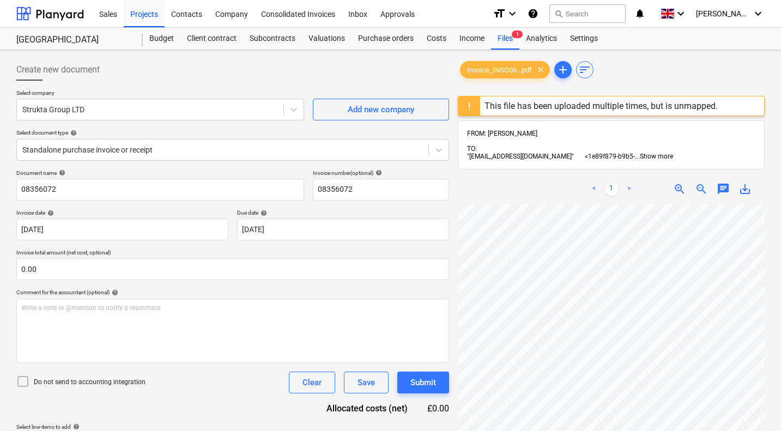
click at [673, 153] on span "Show more" at bounding box center [656, 157] width 33 height 8
